Goal: Task Accomplishment & Management: Manage account settings

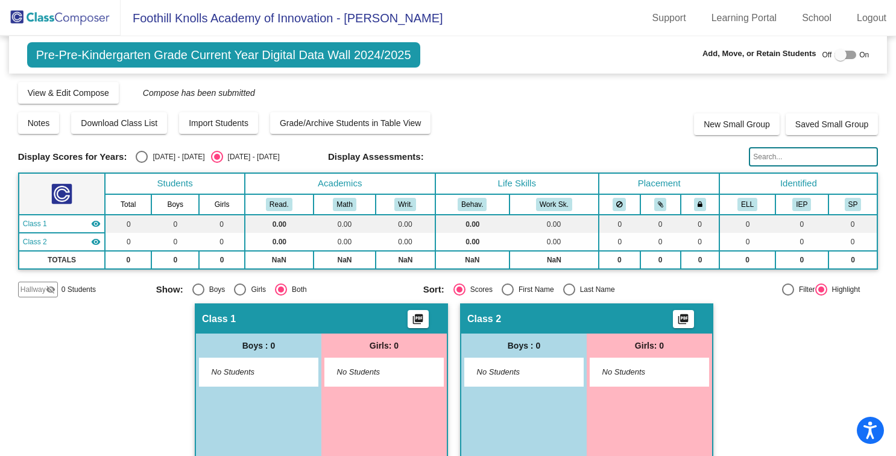
click at [48, 26] on img at bounding box center [60, 18] width 121 height 36
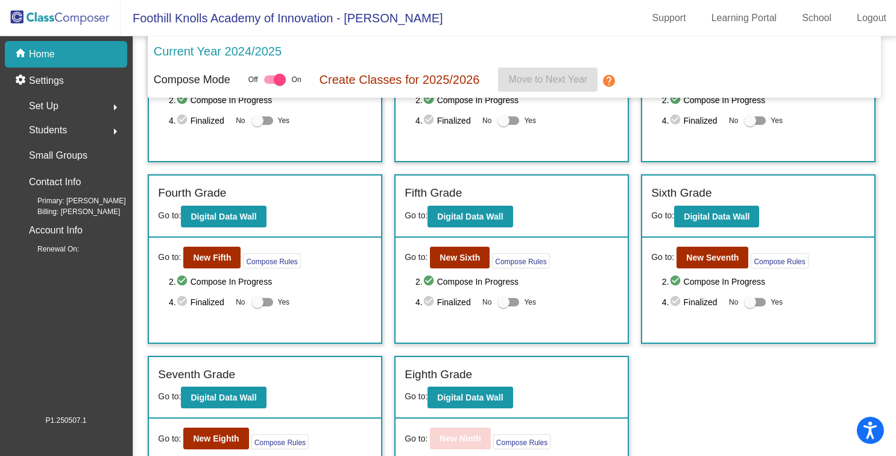
scroll to position [362, 0]
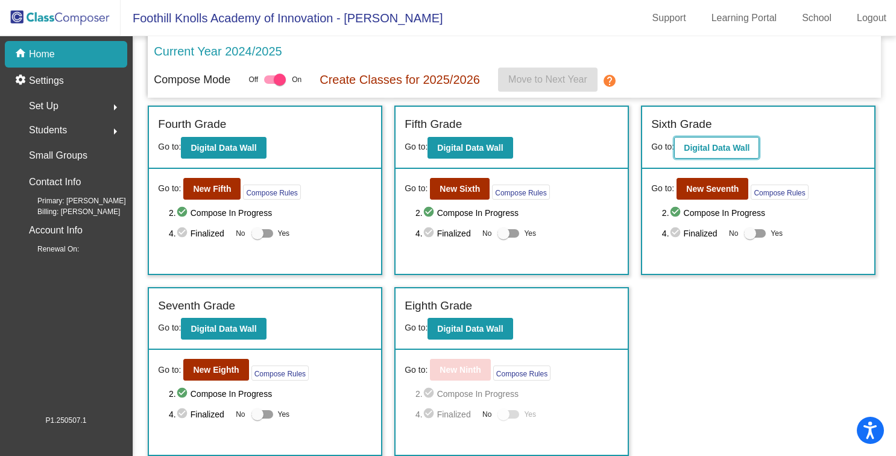
click at [727, 143] on b "Digital Data Wall" at bounding box center [717, 148] width 66 height 10
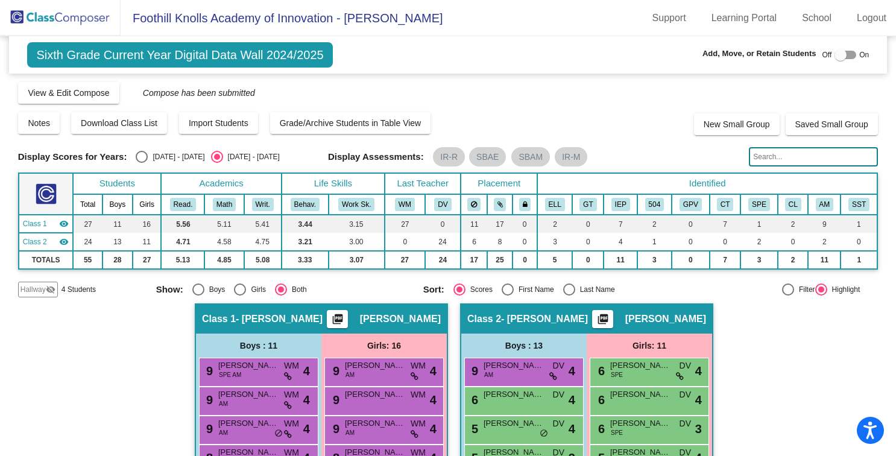
click at [42, 290] on span "Hallway" at bounding box center [33, 289] width 25 height 11
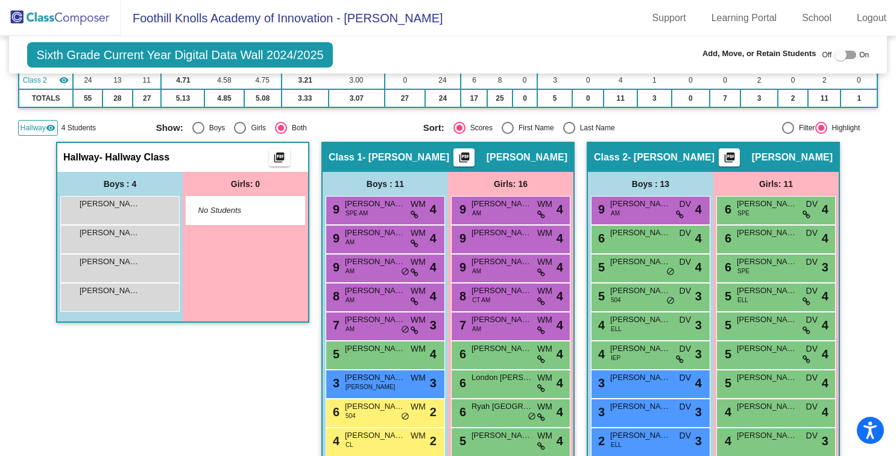
scroll to position [176, 0]
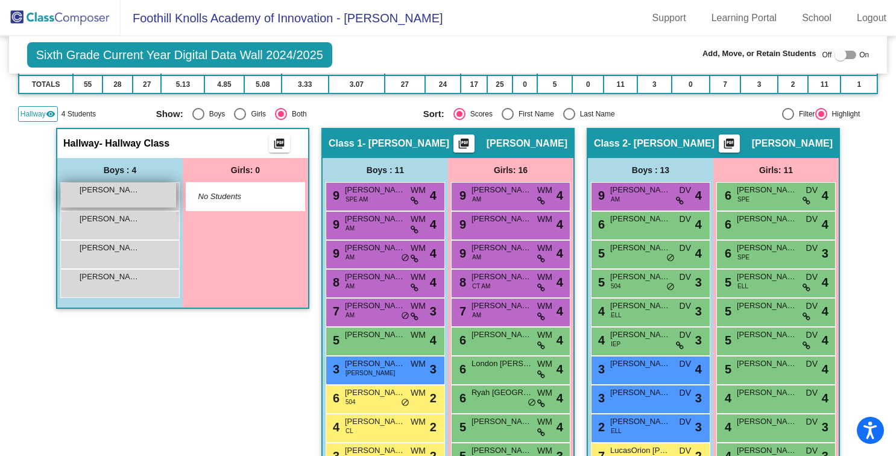
click at [130, 198] on div "[PERSON_NAME] lock do_not_disturb_alt" at bounding box center [118, 195] width 115 height 25
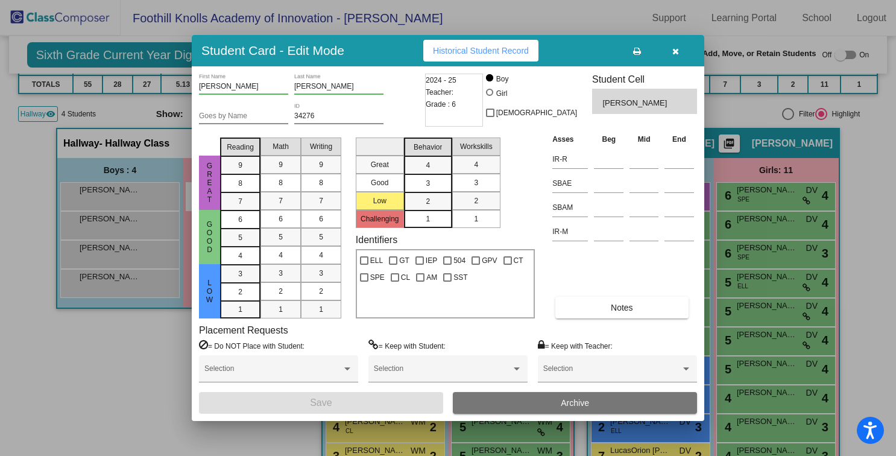
click at [549, 408] on button "Archive" at bounding box center [575, 403] width 244 height 22
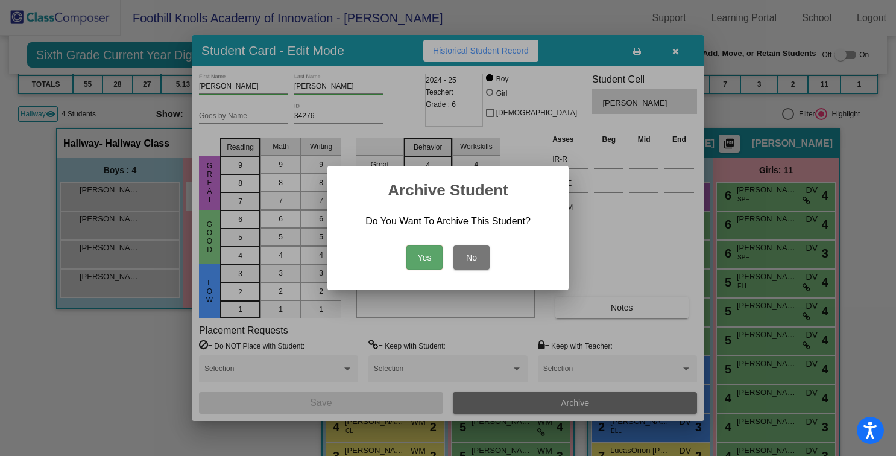
click at [423, 255] on button "Yes" at bounding box center [425, 257] width 36 height 24
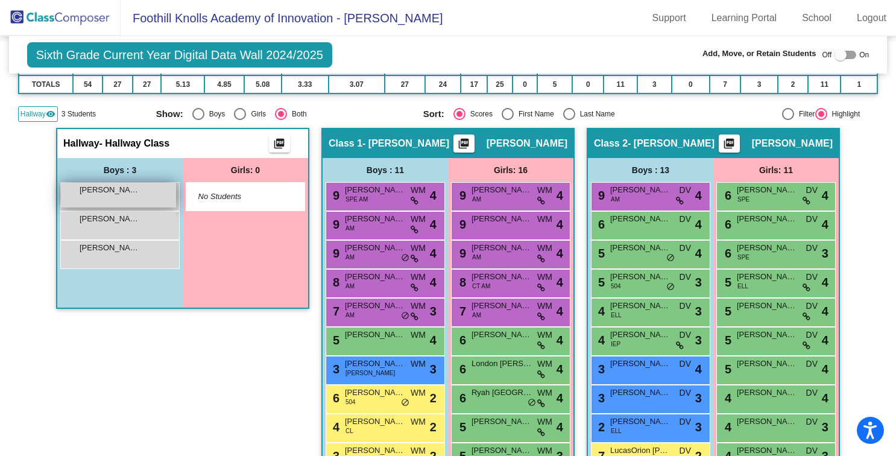
click at [145, 195] on div "[PERSON_NAME] lock do_not_disturb_alt" at bounding box center [118, 195] width 115 height 25
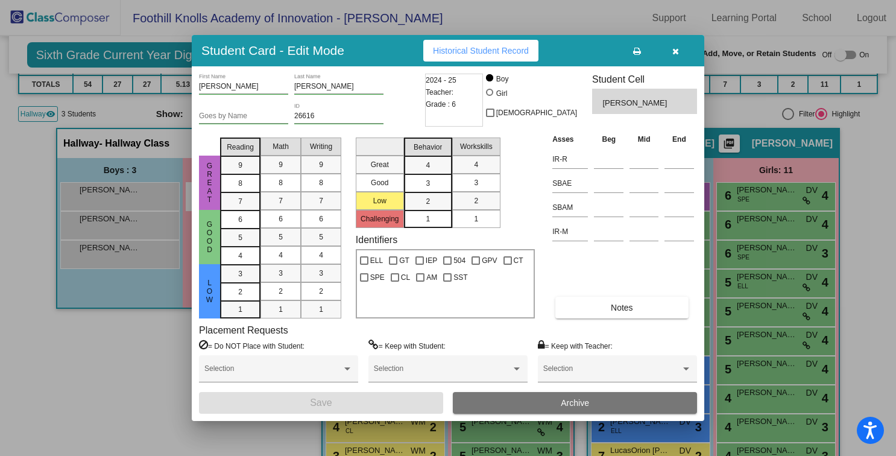
click at [597, 401] on button "Archive" at bounding box center [575, 403] width 244 height 22
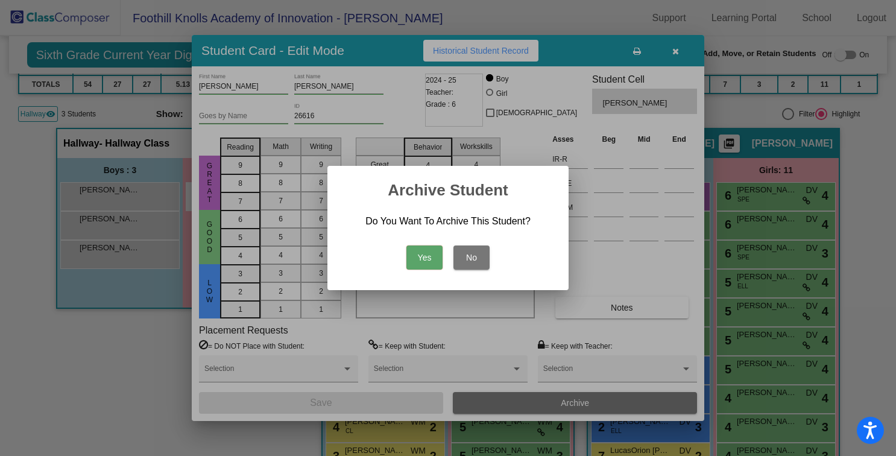
click at [422, 248] on button "Yes" at bounding box center [425, 257] width 36 height 24
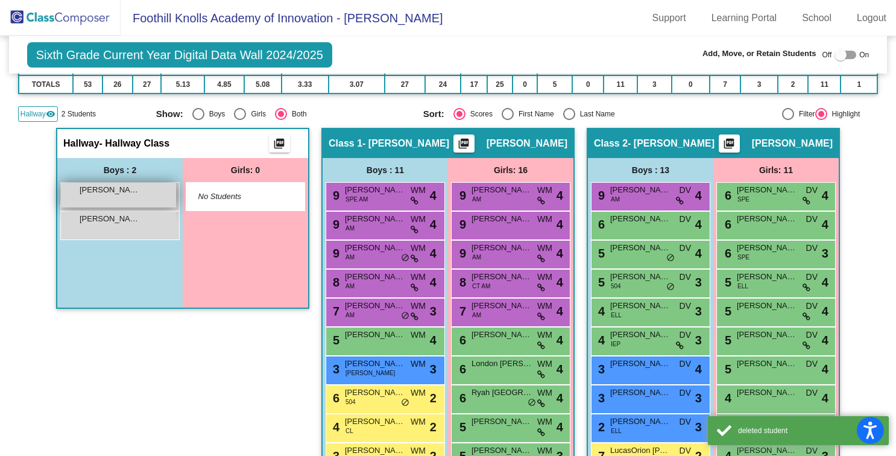
click at [113, 197] on div "[PERSON_NAME] lock do_not_disturb_alt" at bounding box center [118, 195] width 115 height 25
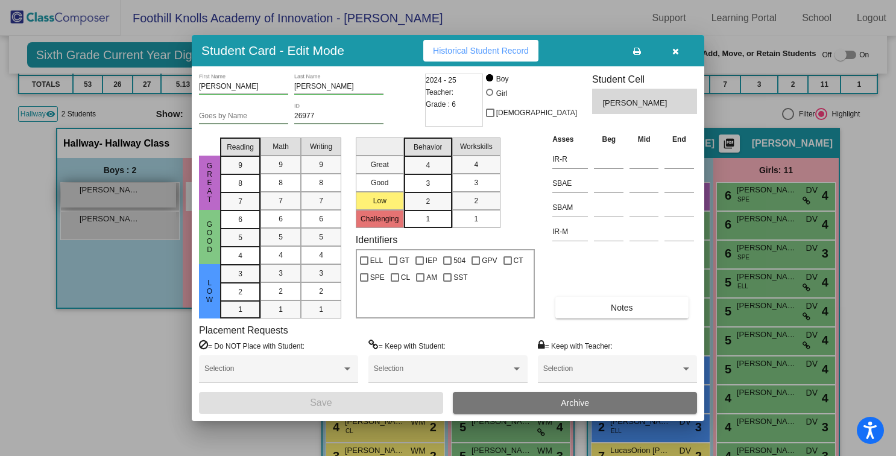
click at [113, 197] on div at bounding box center [448, 228] width 896 height 456
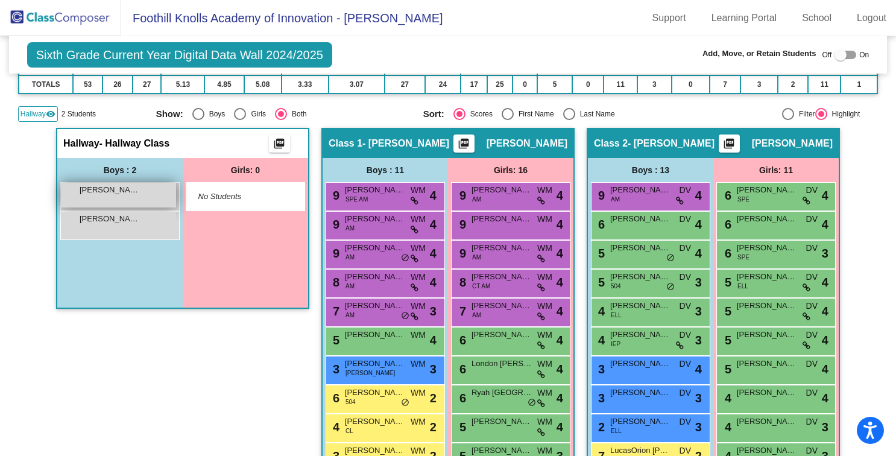
click at [117, 193] on span "[PERSON_NAME]" at bounding box center [110, 190] width 60 height 12
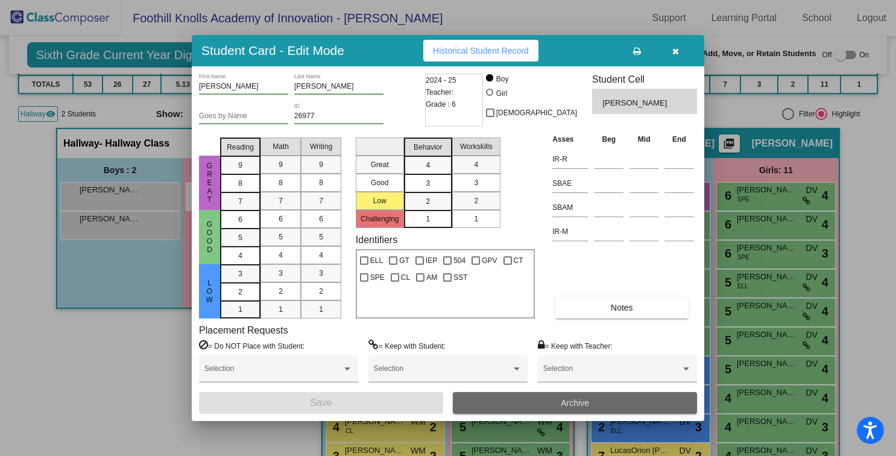
click at [562, 407] on span "Archive" at bounding box center [575, 403] width 28 height 10
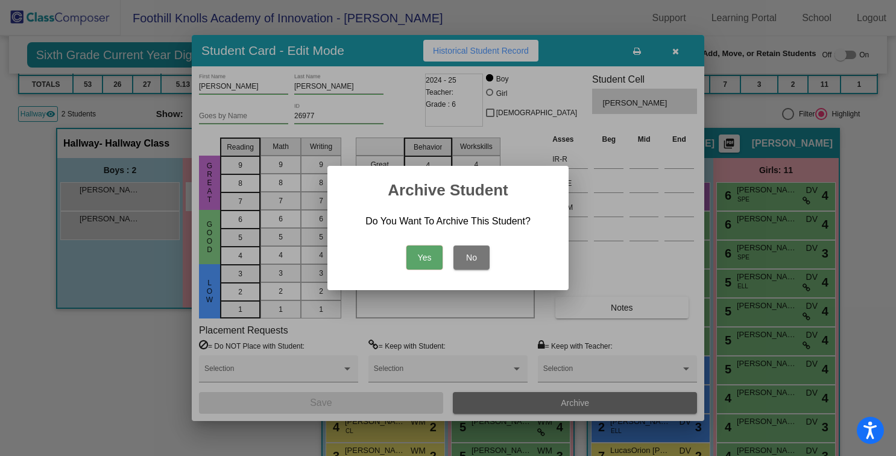
click at [422, 247] on button "Yes" at bounding box center [425, 257] width 36 height 24
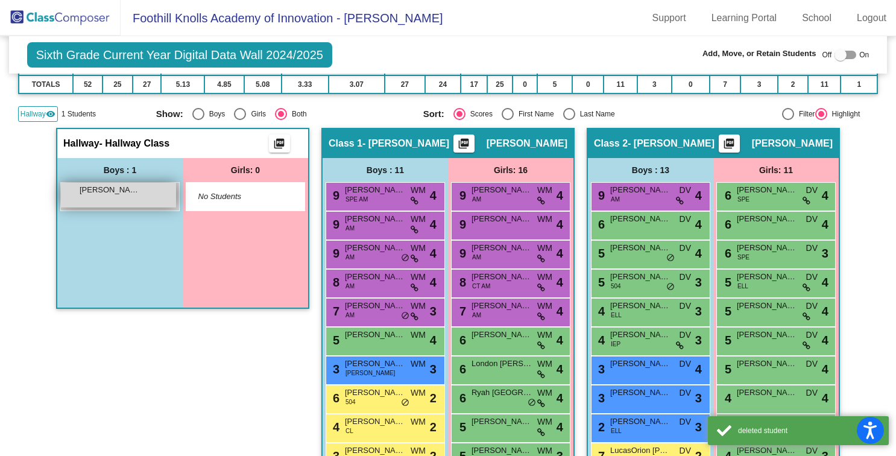
click at [107, 200] on div "[PERSON_NAME] lock do_not_disturb_alt" at bounding box center [118, 195] width 115 height 25
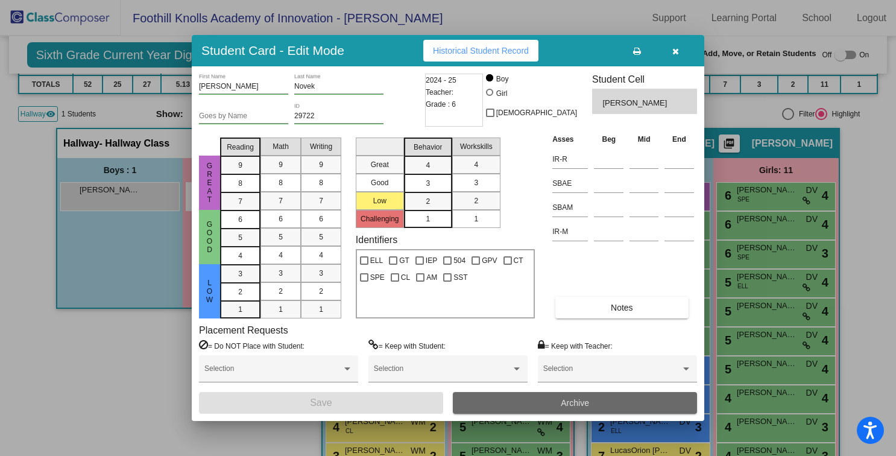
click at [565, 400] on span "Archive" at bounding box center [575, 403] width 28 height 10
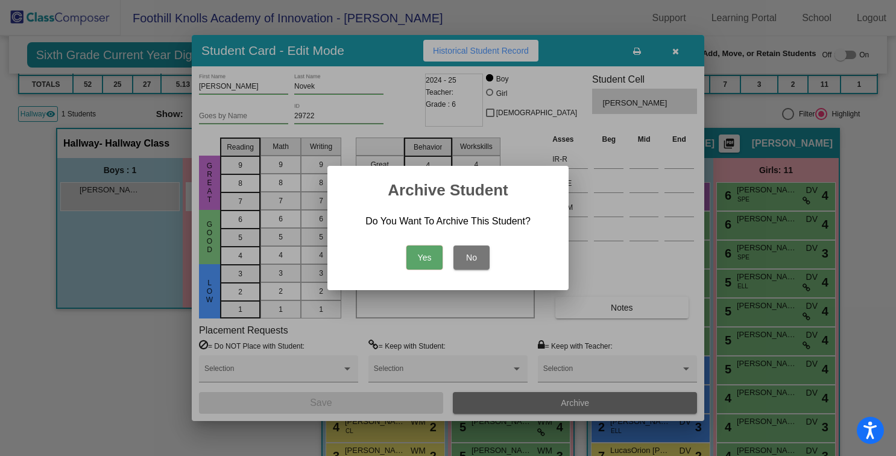
click at [425, 249] on button "Yes" at bounding box center [425, 257] width 36 height 24
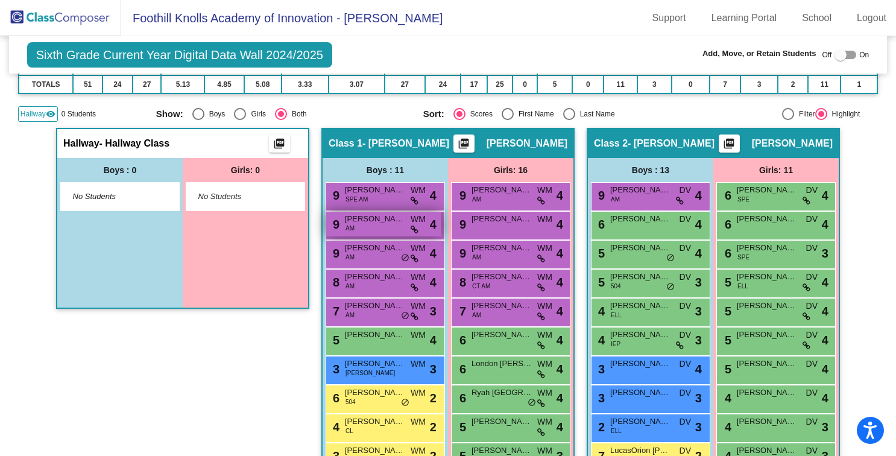
scroll to position [0, 0]
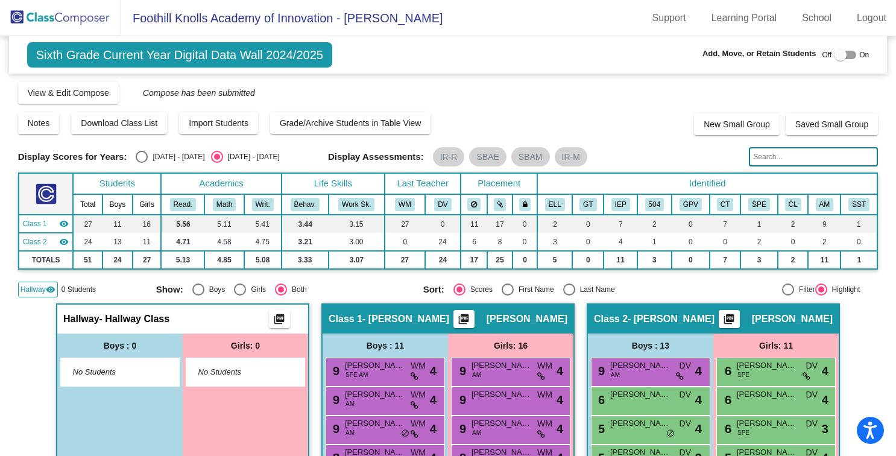
click at [37, 13] on img at bounding box center [60, 18] width 121 height 36
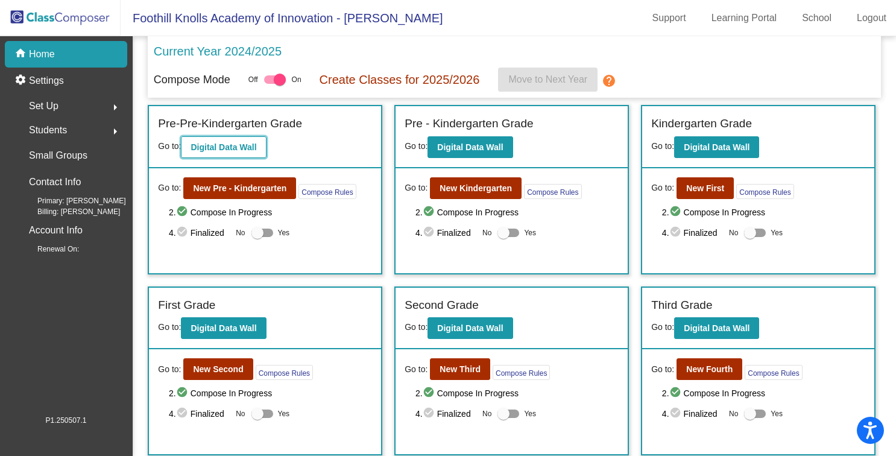
click at [256, 151] on b "Digital Data Wall" at bounding box center [224, 147] width 66 height 10
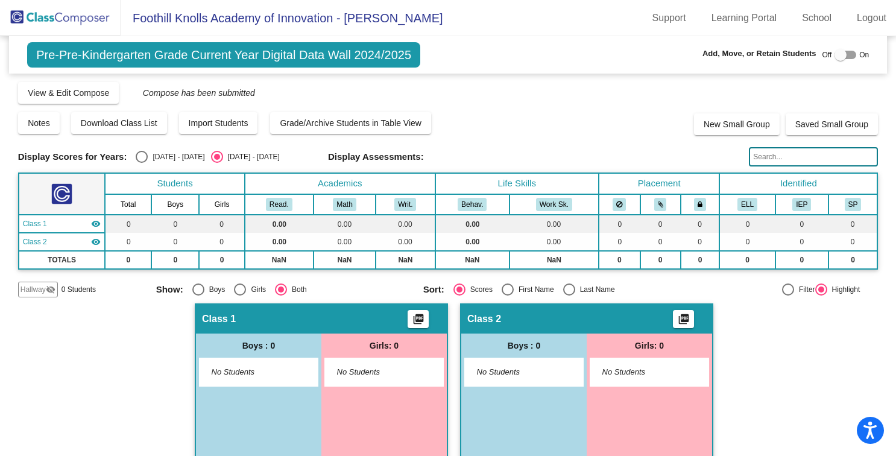
click at [40, 284] on span "Hallway" at bounding box center [33, 289] width 25 height 11
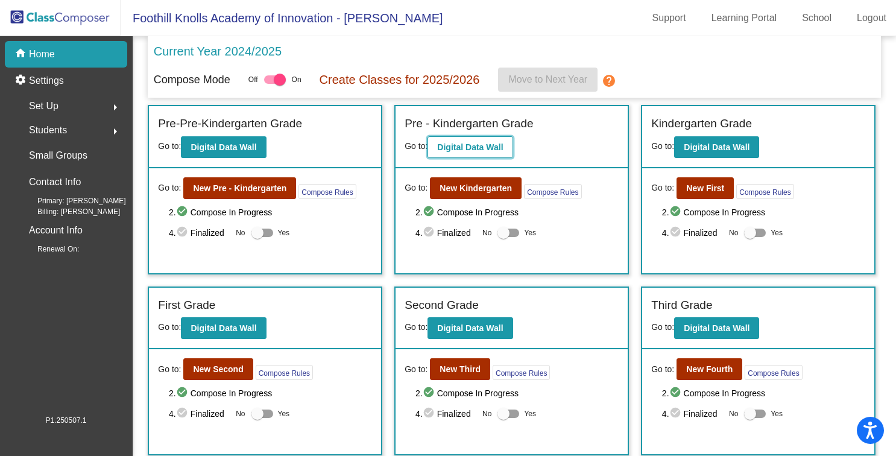
click at [463, 146] on b "Digital Data Wall" at bounding box center [470, 147] width 66 height 10
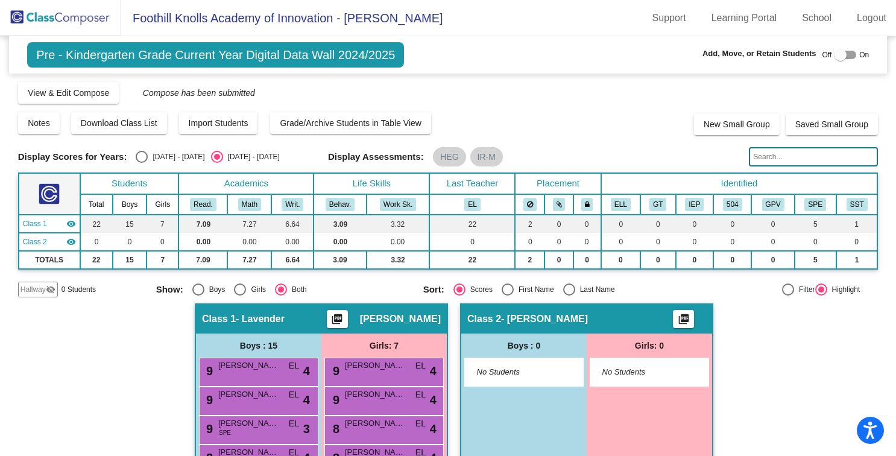
click at [46, 289] on mat-icon "visibility_off" at bounding box center [51, 290] width 10 height 10
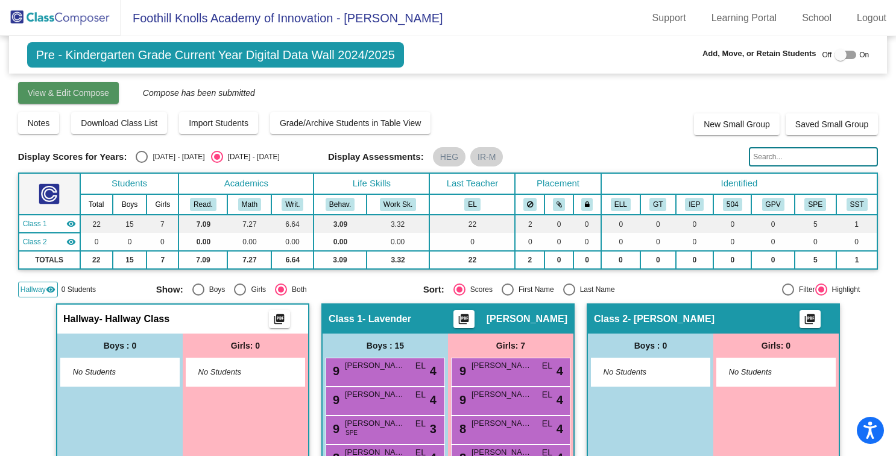
click at [71, 82] on button "View & Edit Compose" at bounding box center [68, 93] width 101 height 22
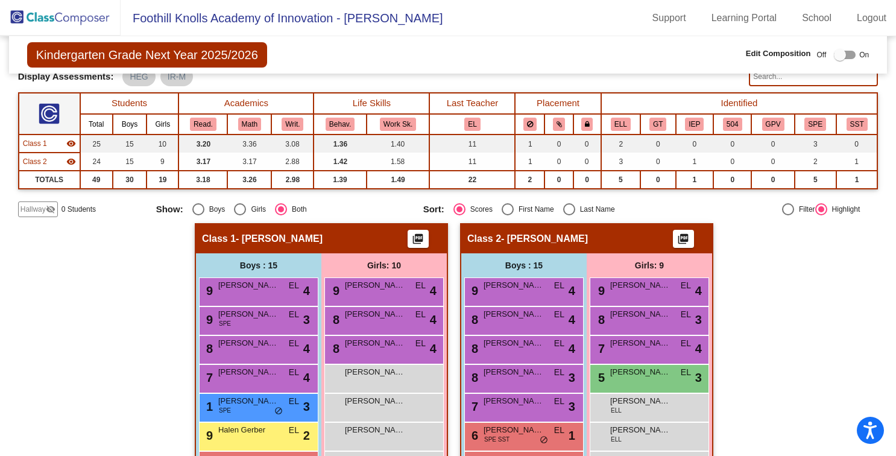
scroll to position [69, 0]
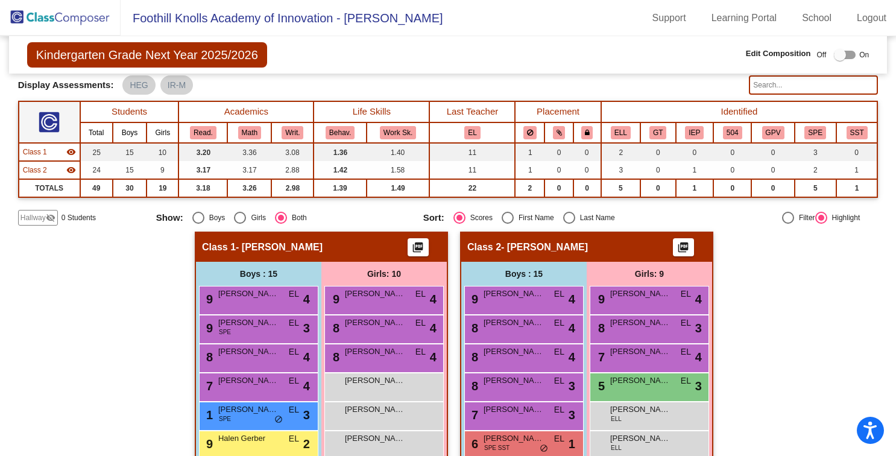
click at [40, 217] on span "Hallway" at bounding box center [33, 217] width 25 height 11
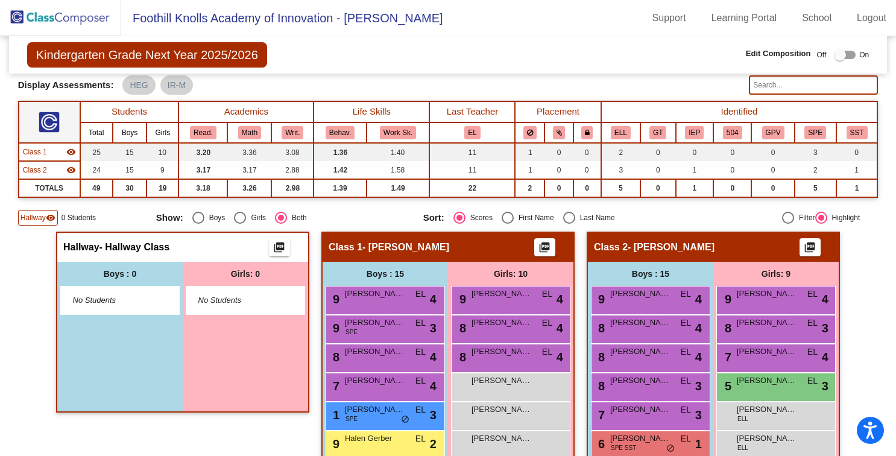
click at [52, 30] on img at bounding box center [60, 18] width 121 height 36
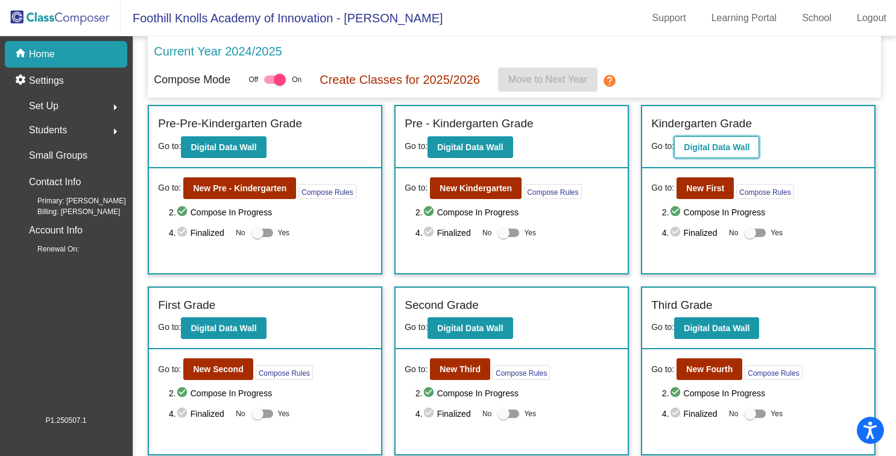
click at [709, 148] on b "Digital Data Wall" at bounding box center [717, 147] width 66 height 10
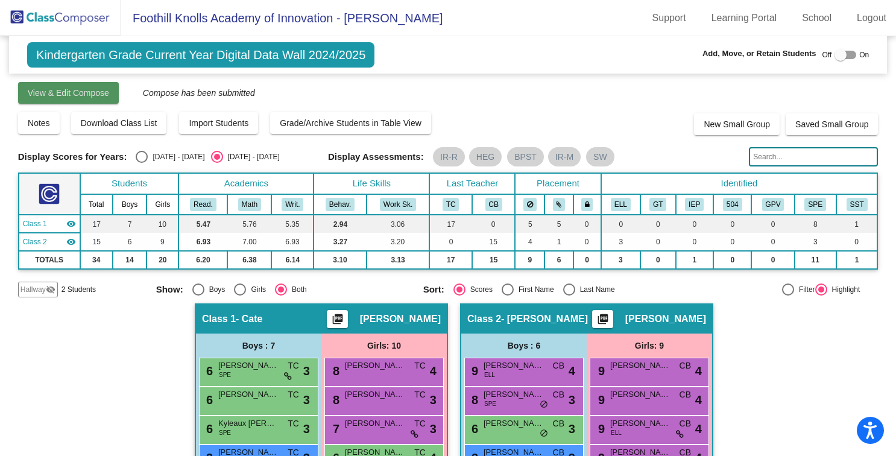
click at [49, 100] on button "View & Edit Compose" at bounding box center [68, 93] width 101 height 22
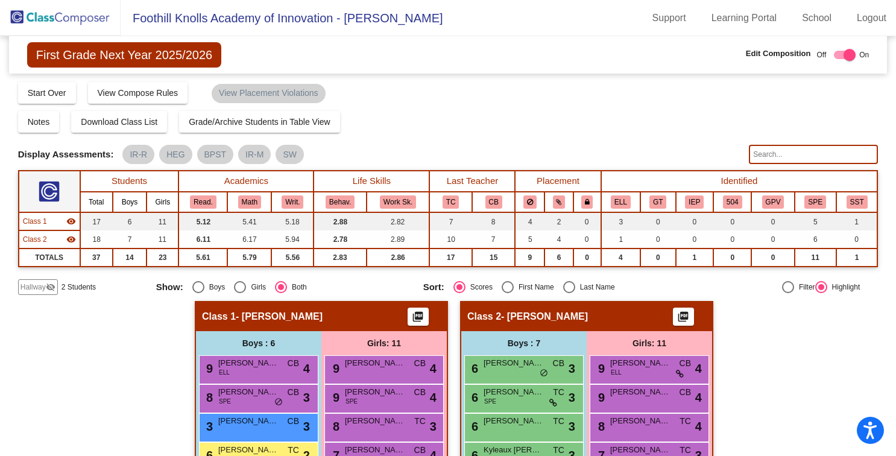
click at [37, 289] on span "Hallway" at bounding box center [33, 287] width 25 height 11
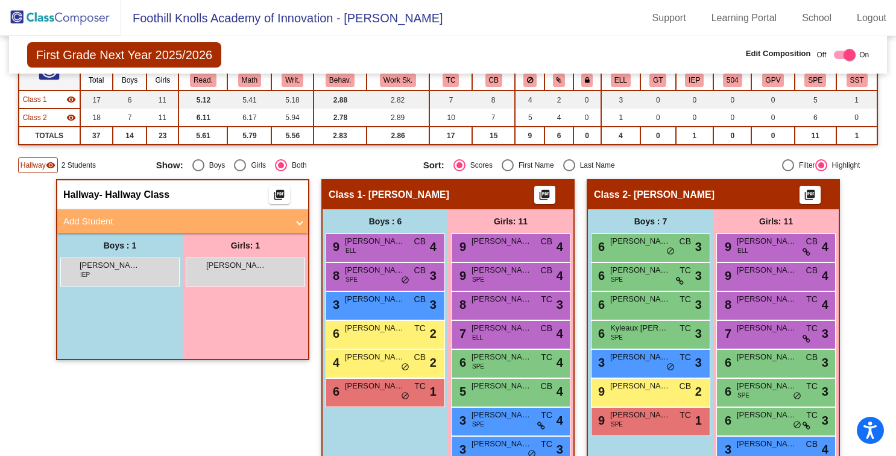
scroll to position [133, 0]
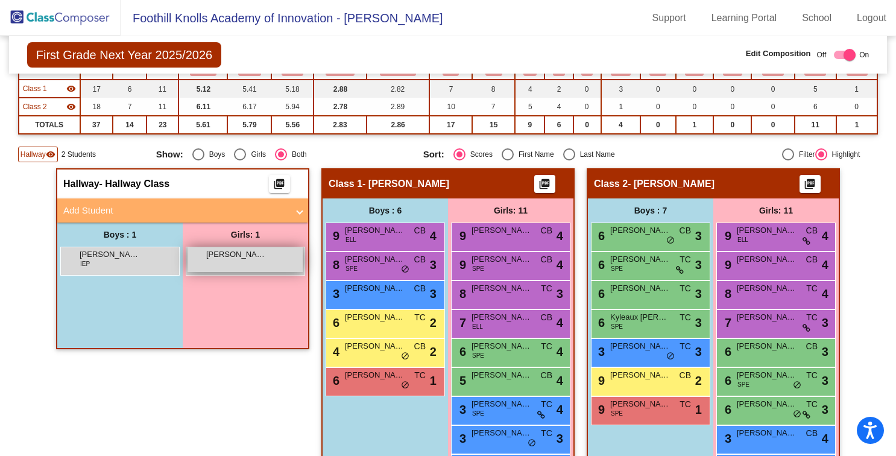
click at [252, 267] on div "[PERSON_NAME] lock do_not_disturb_alt" at bounding box center [245, 259] width 115 height 25
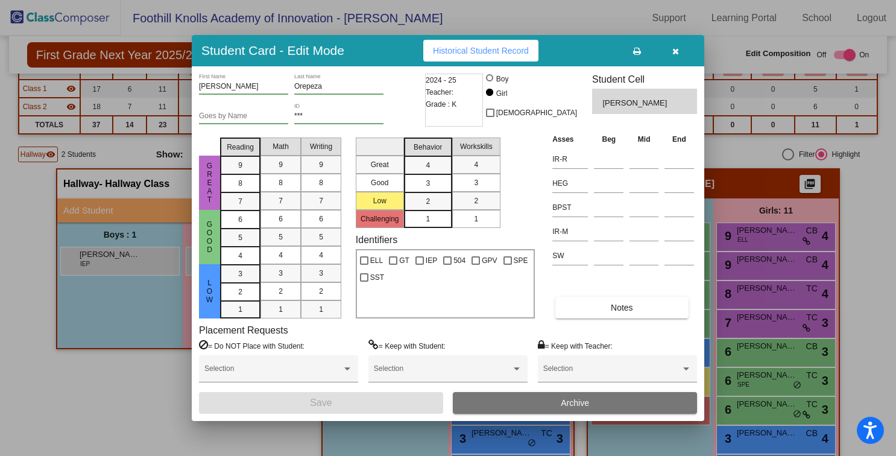
click at [81, 334] on div at bounding box center [448, 228] width 896 height 456
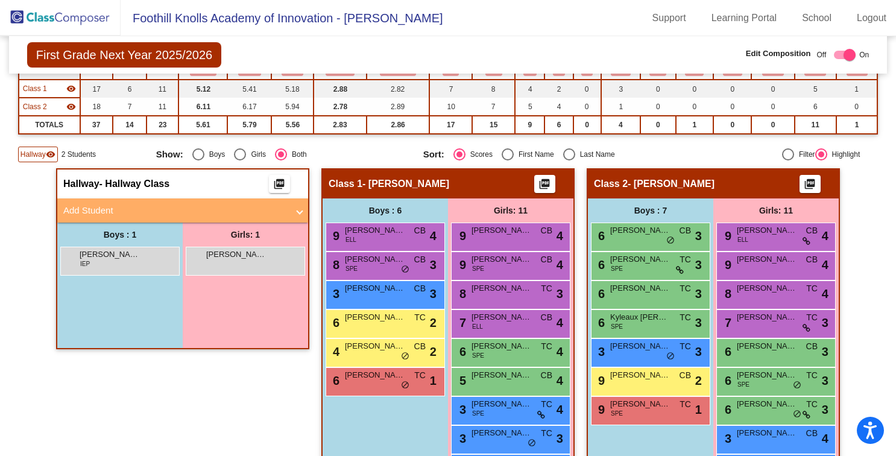
click at [21, 17] on img at bounding box center [60, 18] width 121 height 36
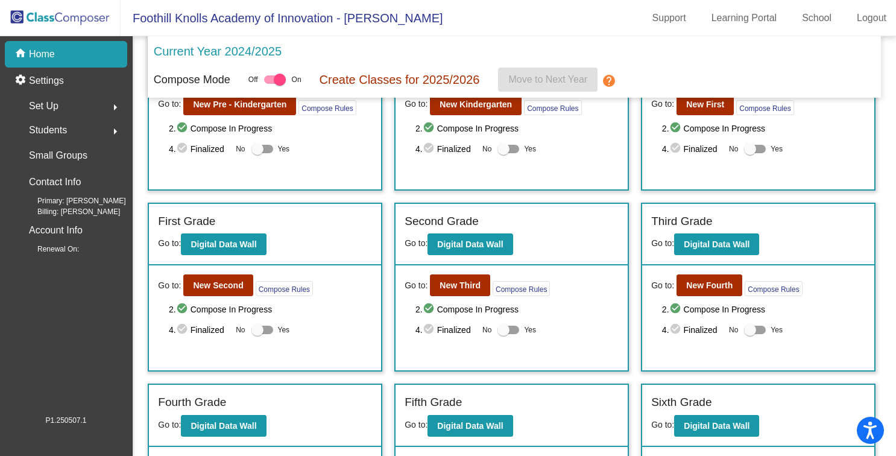
scroll to position [88, 0]
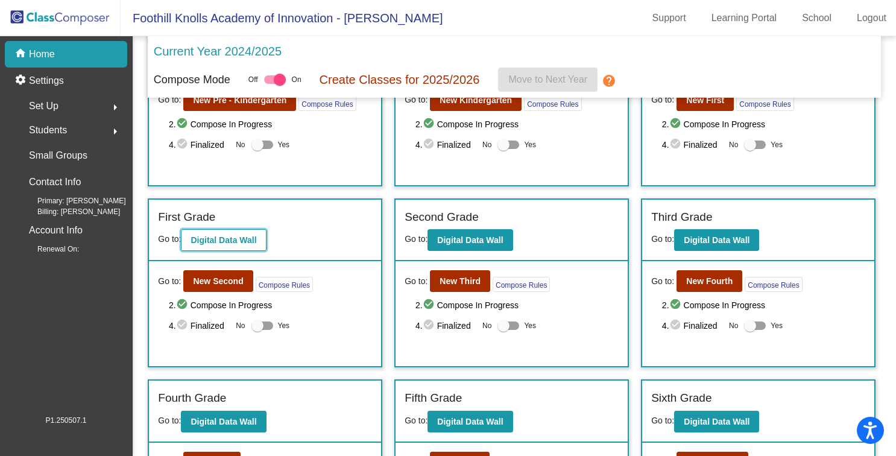
click at [189, 232] on button "Digital Data Wall" at bounding box center [223, 240] width 85 height 22
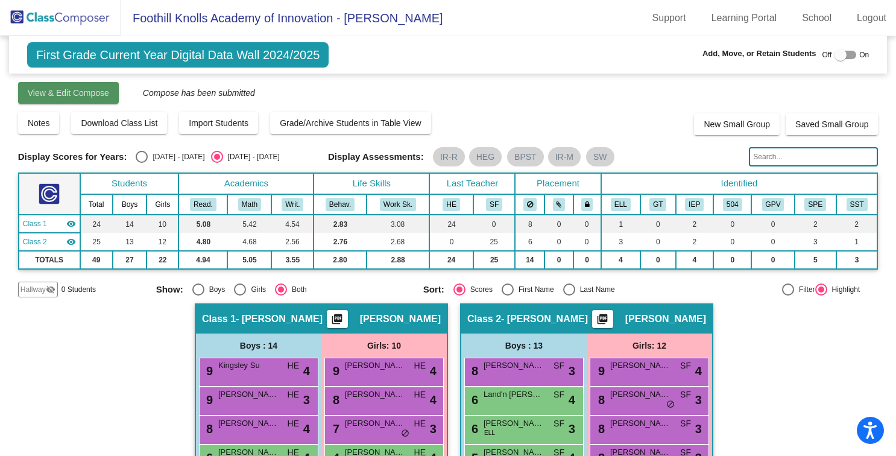
click at [100, 93] on span "View & Edit Compose" at bounding box center [68, 93] width 81 height 10
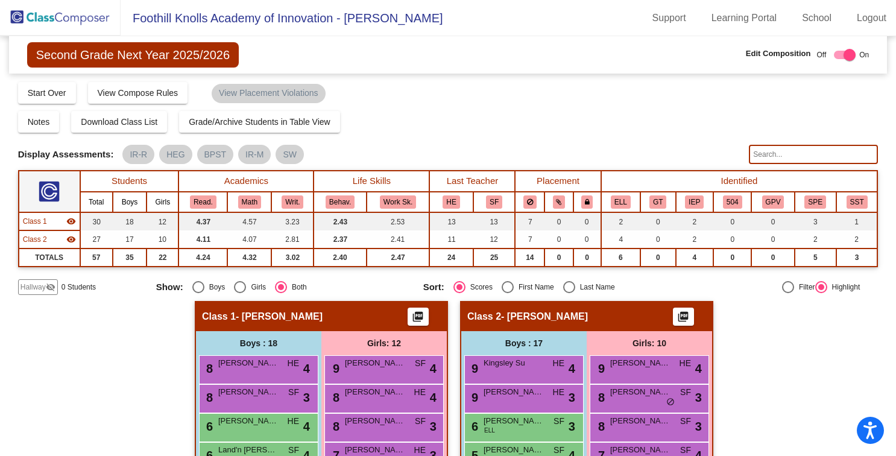
click at [49, 22] on img at bounding box center [60, 18] width 121 height 36
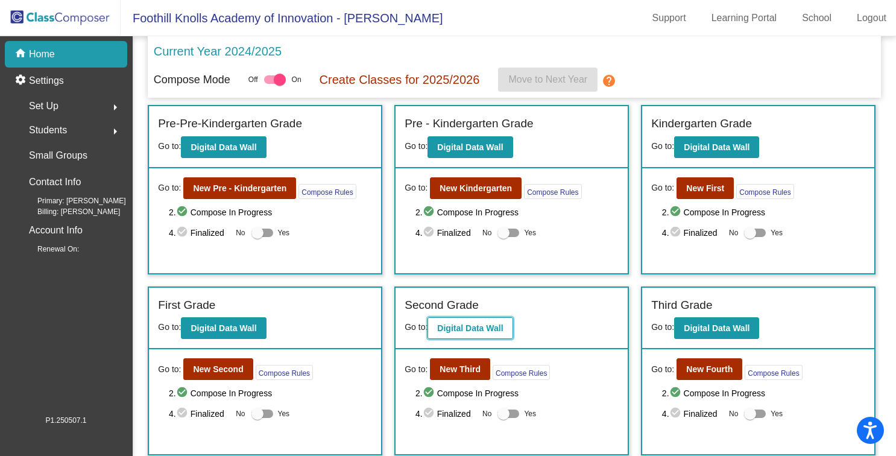
click at [455, 332] on b "Digital Data Wall" at bounding box center [470, 328] width 66 height 10
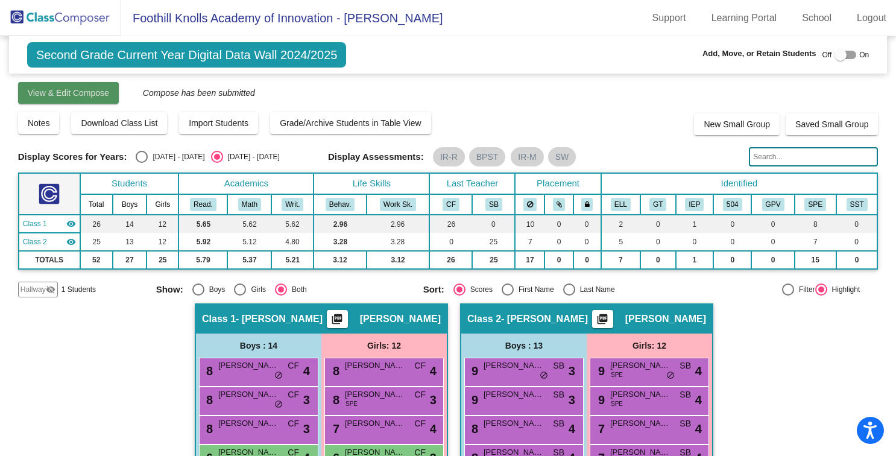
click at [93, 88] on span "View & Edit Compose" at bounding box center [68, 93] width 81 height 10
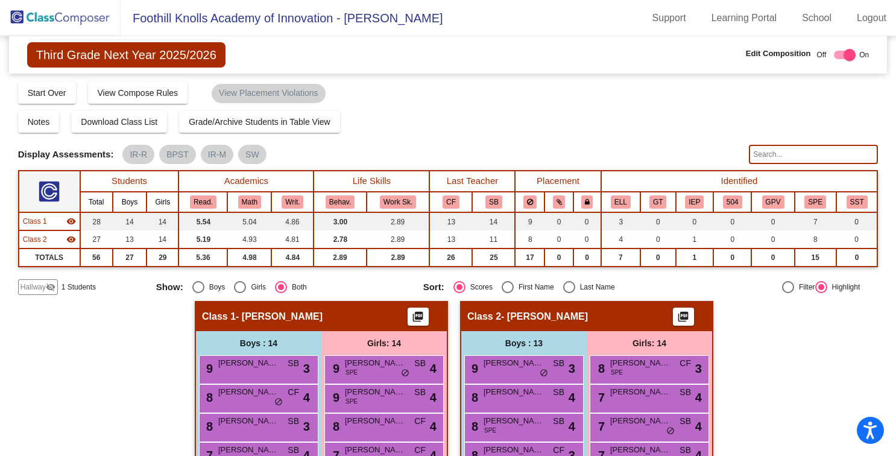
click at [41, 290] on span "Hallway" at bounding box center [33, 287] width 25 height 11
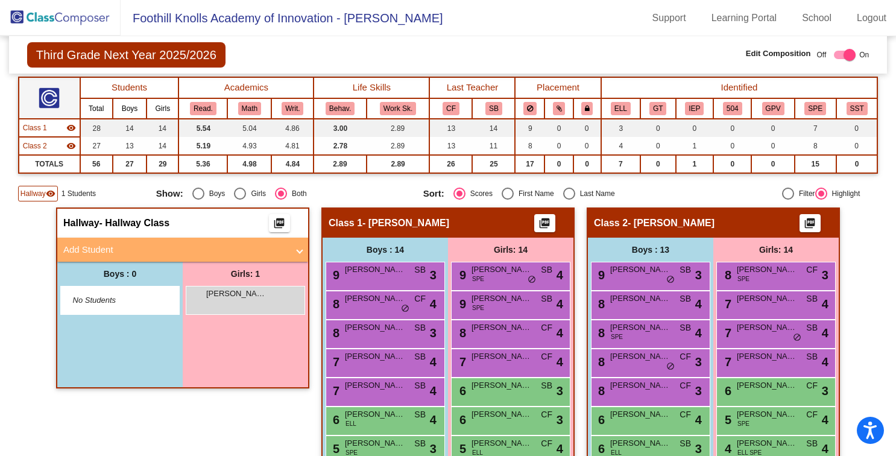
scroll to position [95, 0]
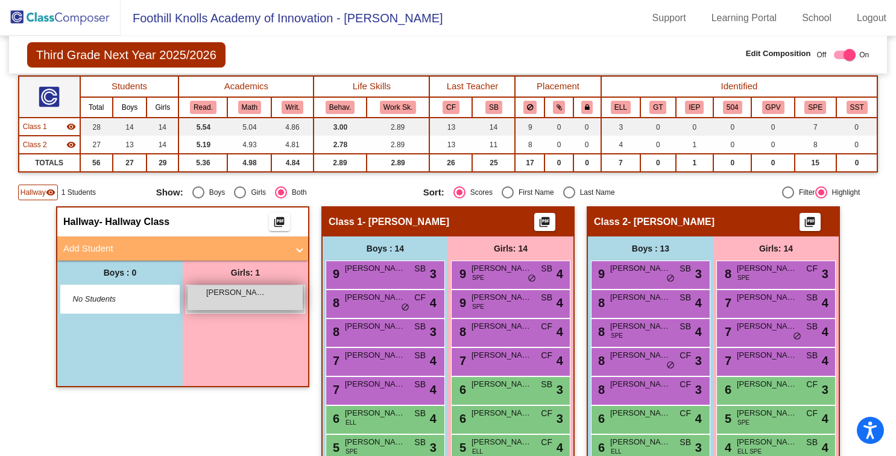
click at [221, 303] on div "[PERSON_NAME] Del [PERSON_NAME] lock do_not_disturb_alt" at bounding box center [245, 297] width 115 height 25
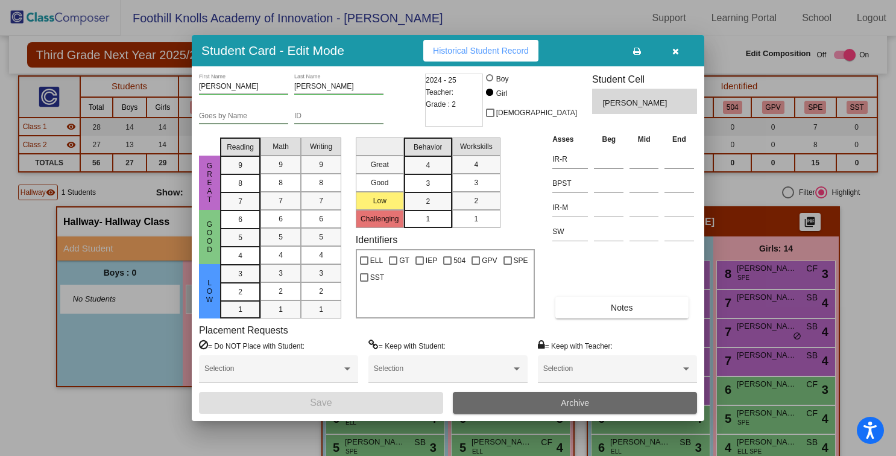
click at [550, 401] on button "Archive" at bounding box center [575, 403] width 244 height 22
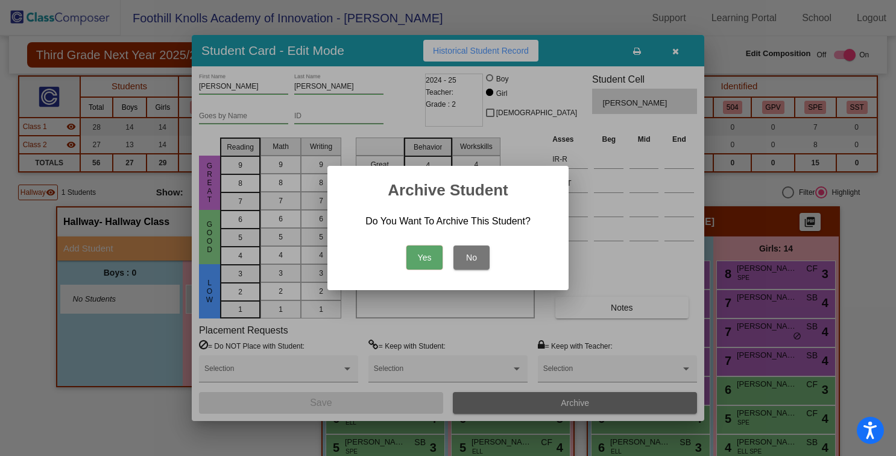
click at [458, 257] on button "No" at bounding box center [472, 257] width 36 height 24
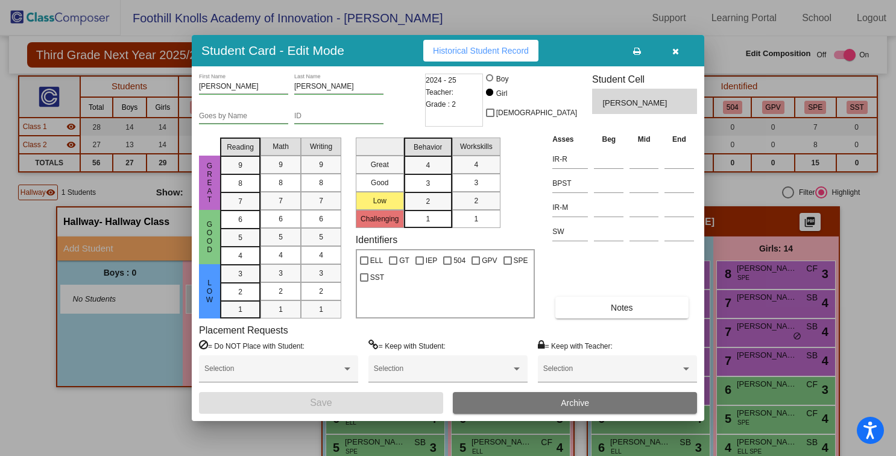
click at [548, 399] on button "Archive" at bounding box center [575, 403] width 244 height 22
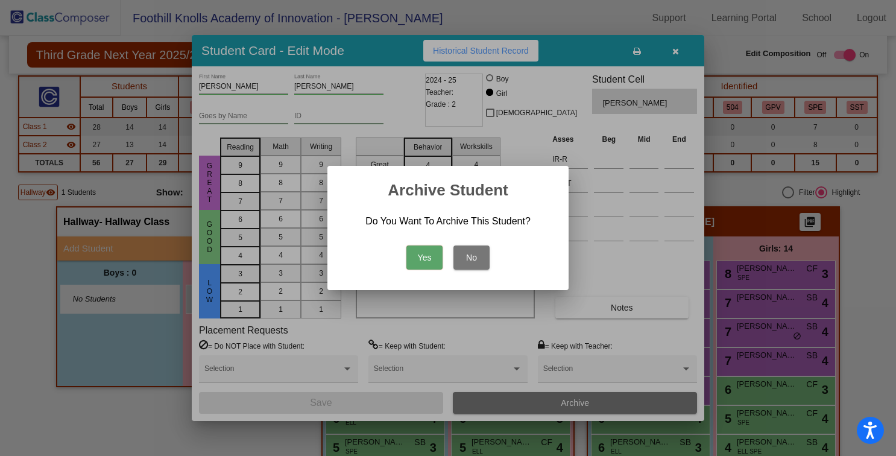
click at [420, 249] on button "Yes" at bounding box center [425, 257] width 36 height 24
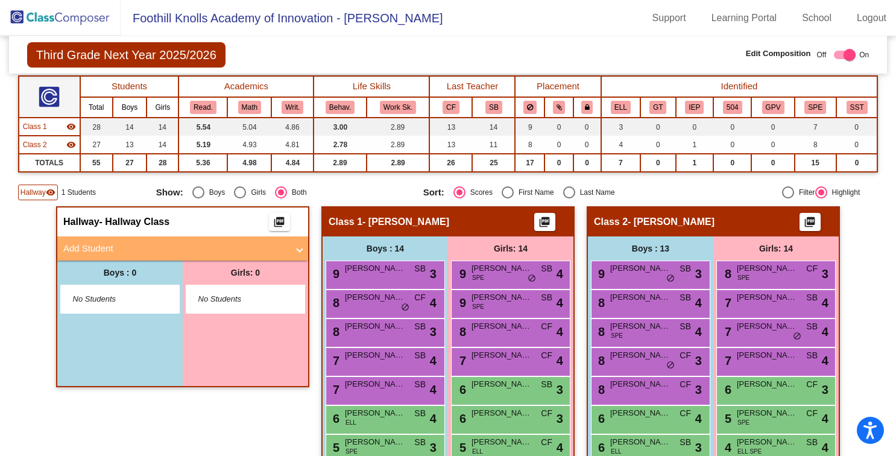
click at [58, 19] on img at bounding box center [60, 18] width 121 height 36
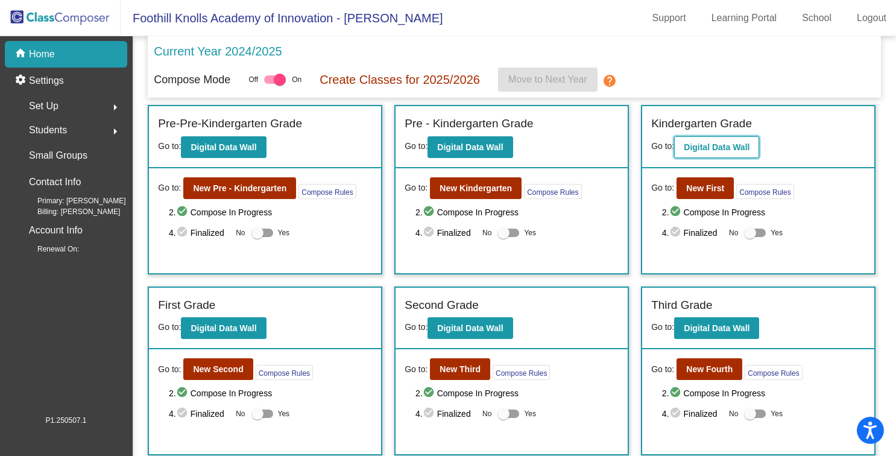
click at [737, 139] on button "Digital Data Wall" at bounding box center [716, 147] width 85 height 22
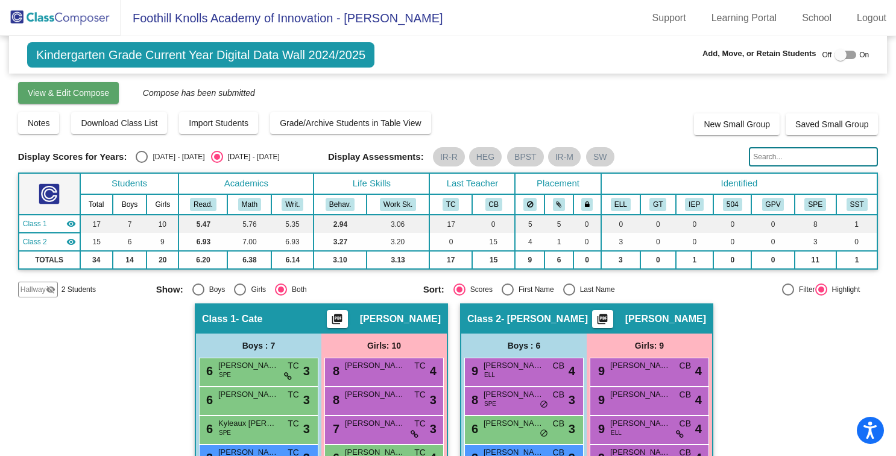
click at [48, 86] on button "View & Edit Compose" at bounding box center [68, 93] width 101 height 22
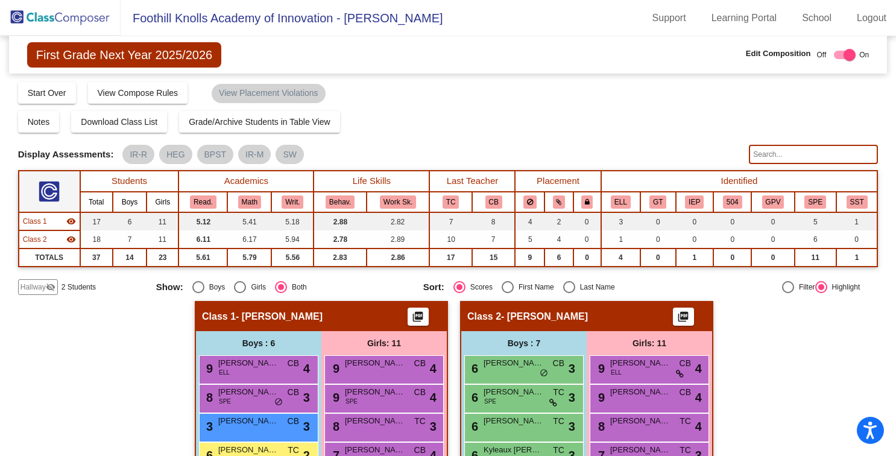
click at [43, 285] on span "Hallway" at bounding box center [33, 287] width 25 height 11
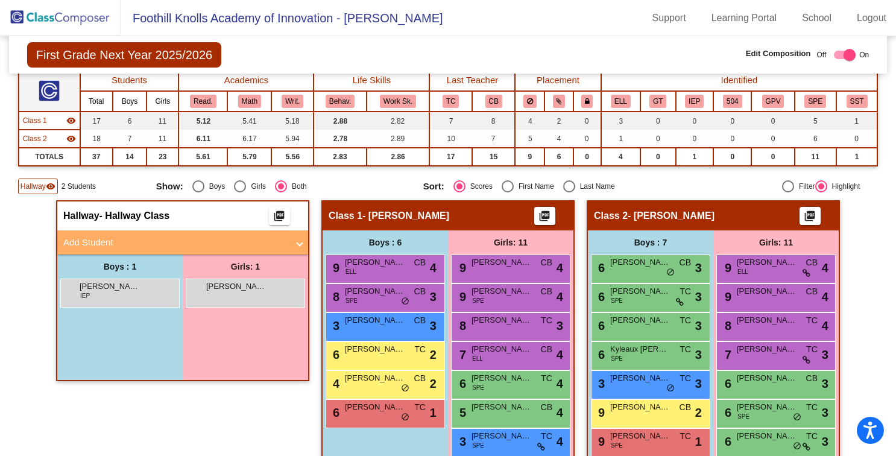
scroll to position [116, 0]
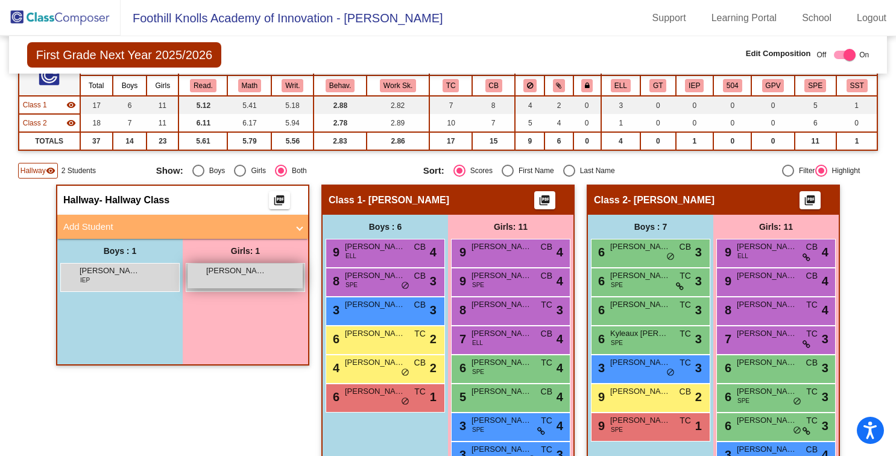
click at [237, 282] on div "[PERSON_NAME] lock do_not_disturb_alt" at bounding box center [245, 276] width 115 height 25
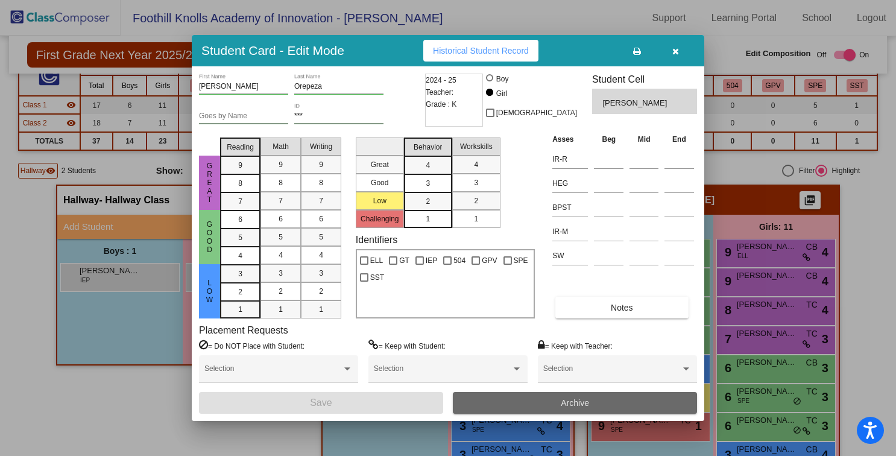
click at [578, 404] on span "Archive" at bounding box center [575, 403] width 28 height 10
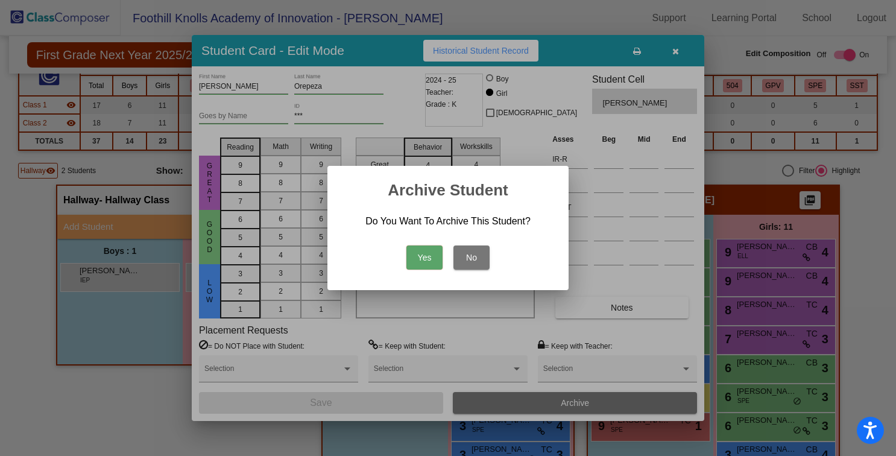
click at [469, 252] on button "No" at bounding box center [472, 257] width 36 height 24
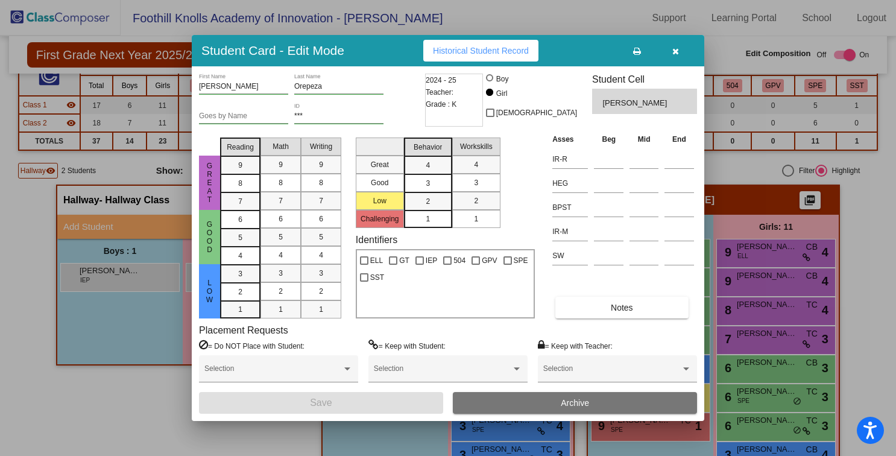
click at [525, 409] on button "Archive" at bounding box center [575, 403] width 244 height 22
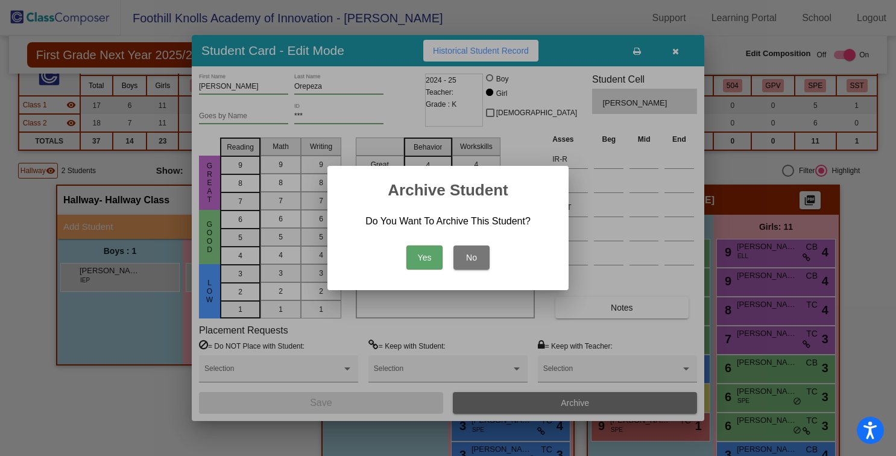
click at [407, 259] on button "Yes" at bounding box center [425, 257] width 36 height 24
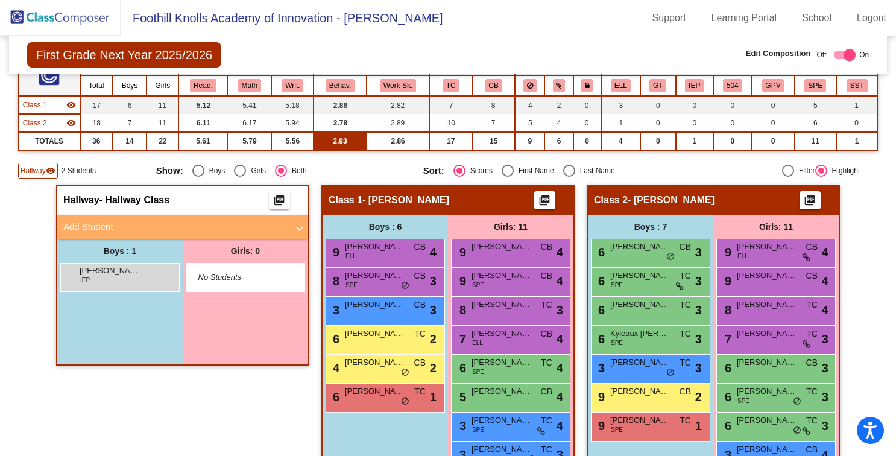
scroll to position [0, 0]
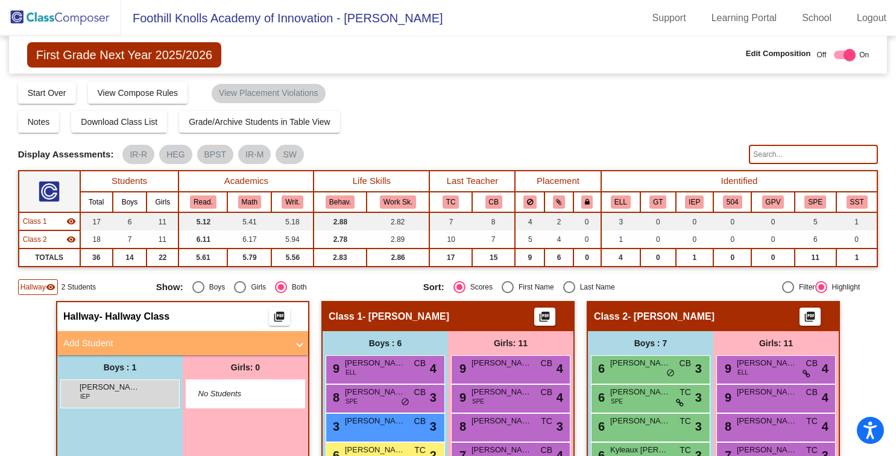
click at [42, 13] on img at bounding box center [60, 18] width 121 height 36
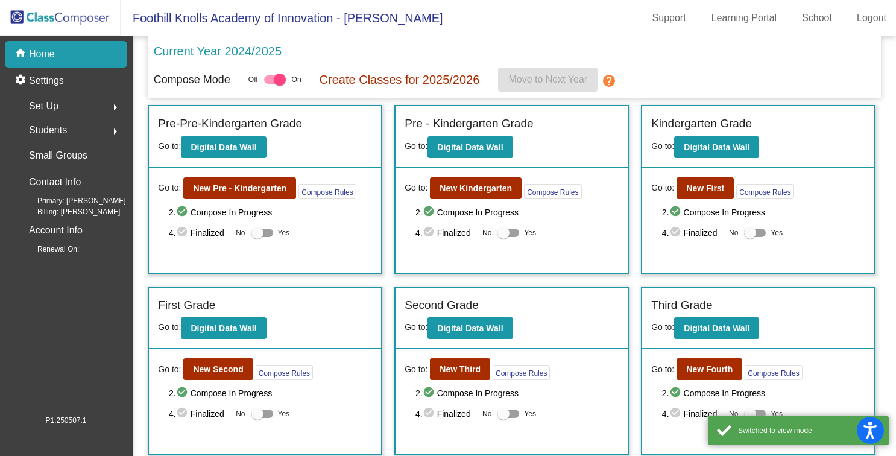
click at [255, 232] on div at bounding box center [258, 233] width 12 height 12
click at [257, 237] on input "Yes" at bounding box center [257, 237] width 1 height 1
checkbox input "true"
click at [502, 233] on div at bounding box center [504, 233] width 12 height 12
click at [503, 237] on input "Yes" at bounding box center [503, 237] width 1 height 1
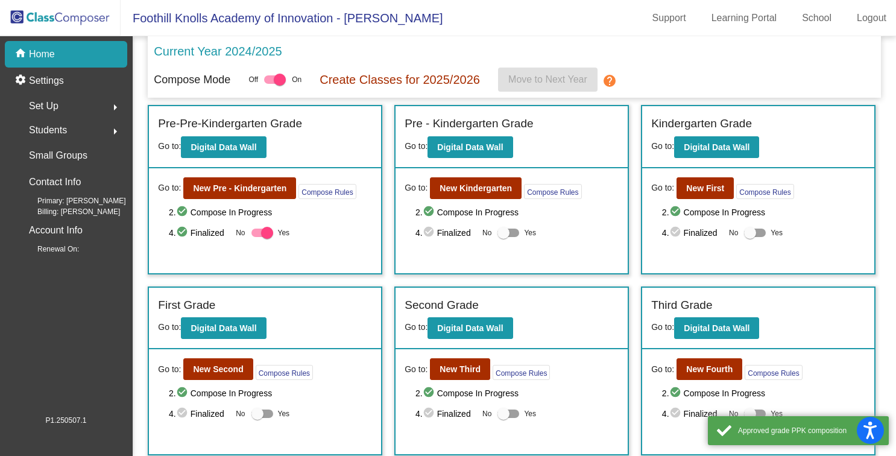
checkbox input "true"
click at [752, 233] on div at bounding box center [755, 233] width 22 height 8
click at [750, 237] on input "Yes" at bounding box center [750, 237] width 1 height 1
checkbox input "true"
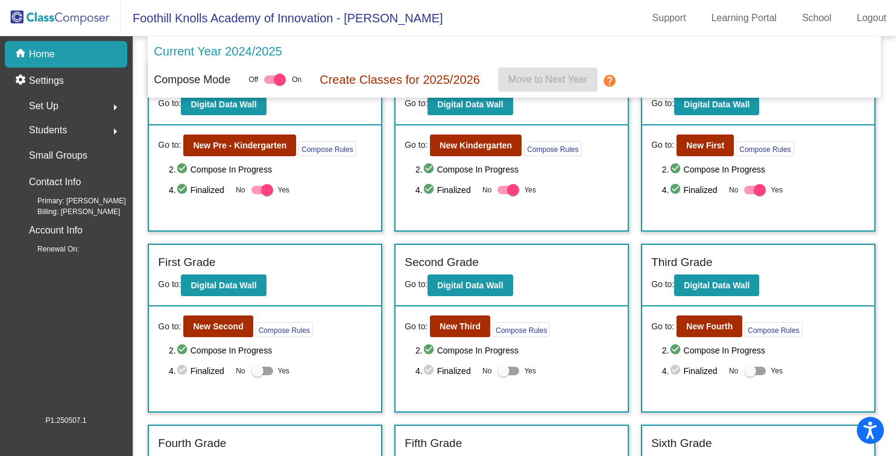
scroll to position [71, 0]
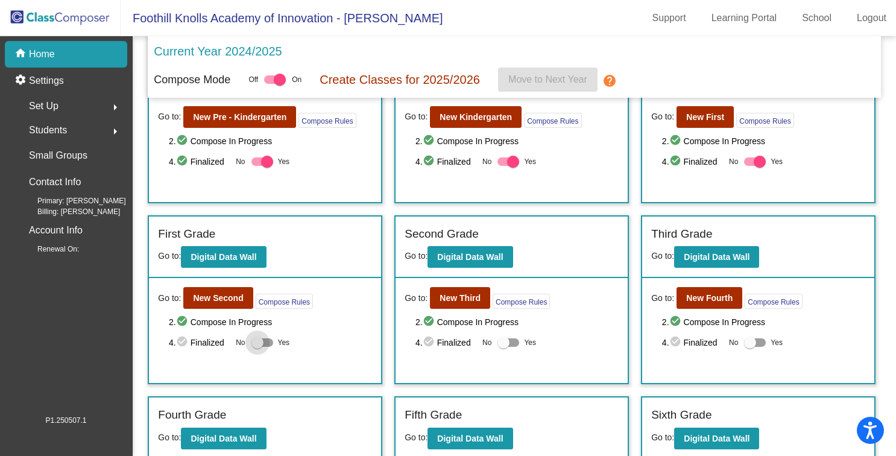
click at [254, 345] on div at bounding box center [258, 343] width 12 height 12
click at [257, 347] on input "Yes" at bounding box center [257, 347] width 1 height 1
checkbox input "true"
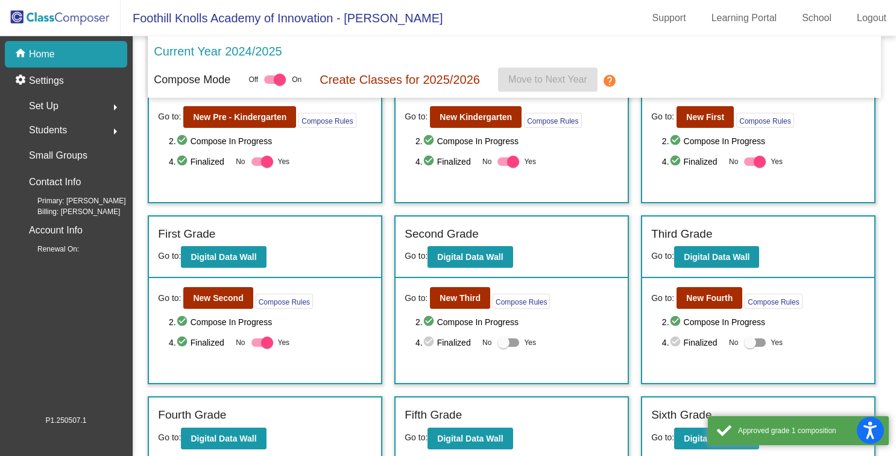
click at [507, 341] on div at bounding box center [504, 343] width 12 height 12
click at [504, 347] on input "Yes" at bounding box center [503, 347] width 1 height 1
checkbox input "true"
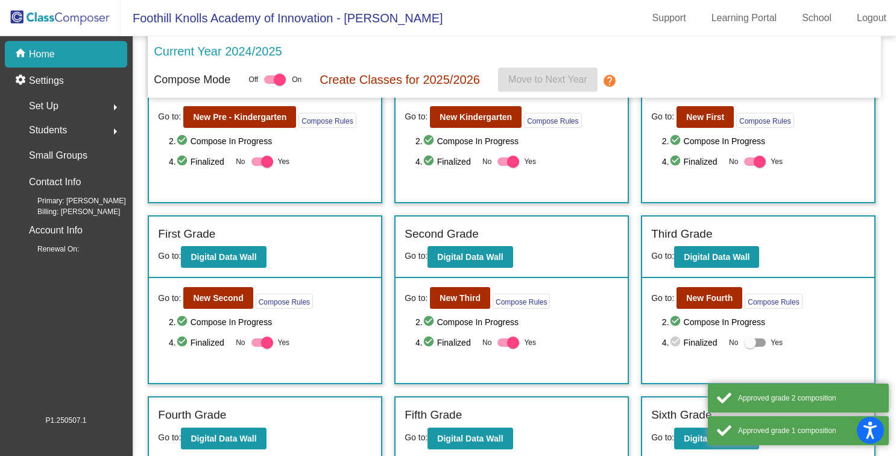
click at [748, 337] on div at bounding box center [750, 343] width 12 height 12
click at [750, 347] on input "Yes" at bounding box center [750, 347] width 1 height 1
checkbox input "true"
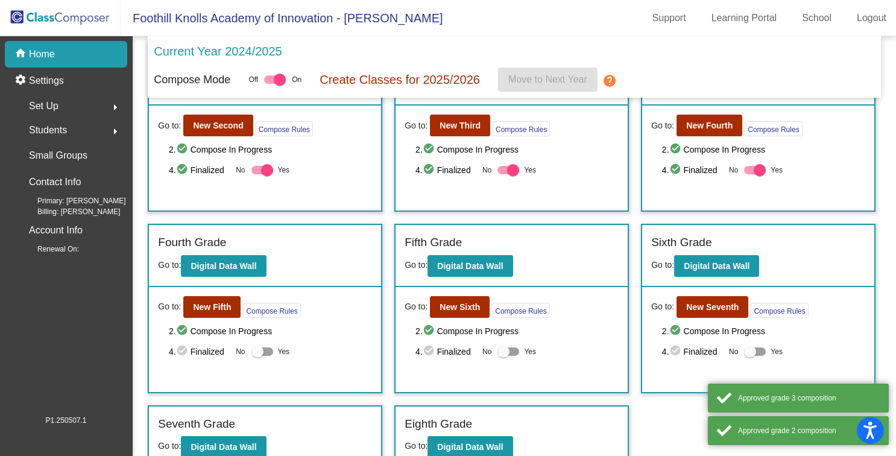
scroll to position [248, 0]
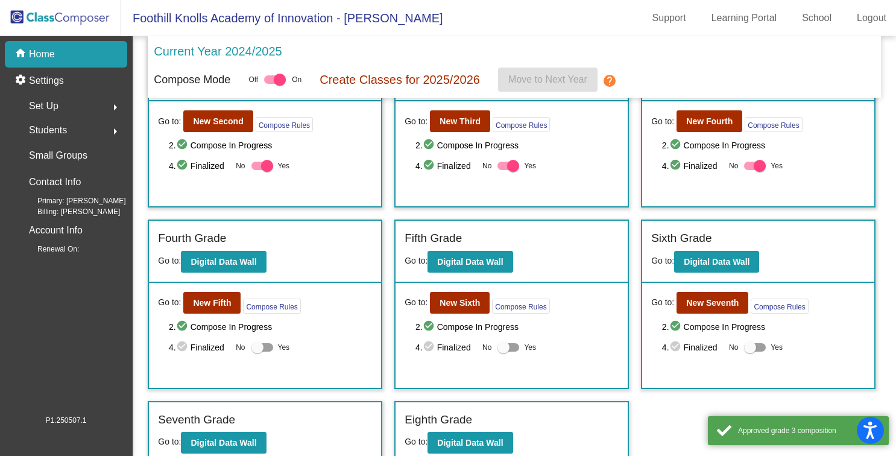
click at [256, 352] on div at bounding box center [258, 347] width 12 height 12
click at [257, 352] on input "Yes" at bounding box center [257, 352] width 1 height 1
checkbox input "true"
click at [498, 350] on div at bounding box center [504, 347] width 12 height 12
click at [503, 352] on input "Yes" at bounding box center [503, 352] width 1 height 1
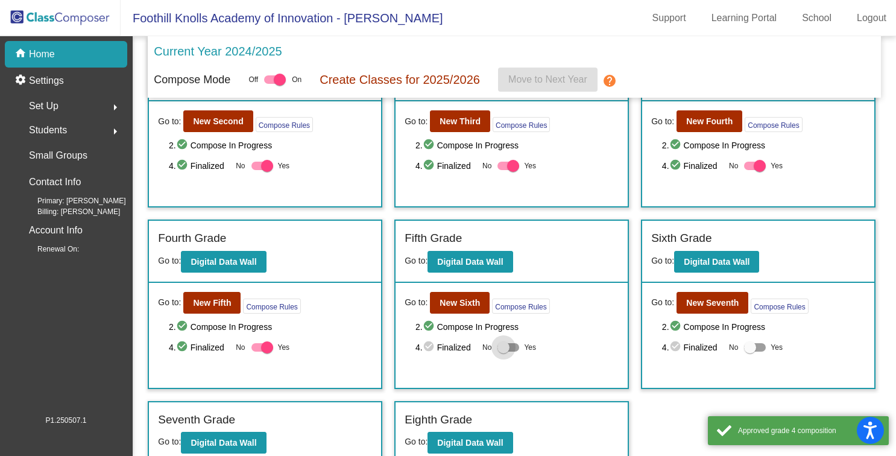
checkbox input "true"
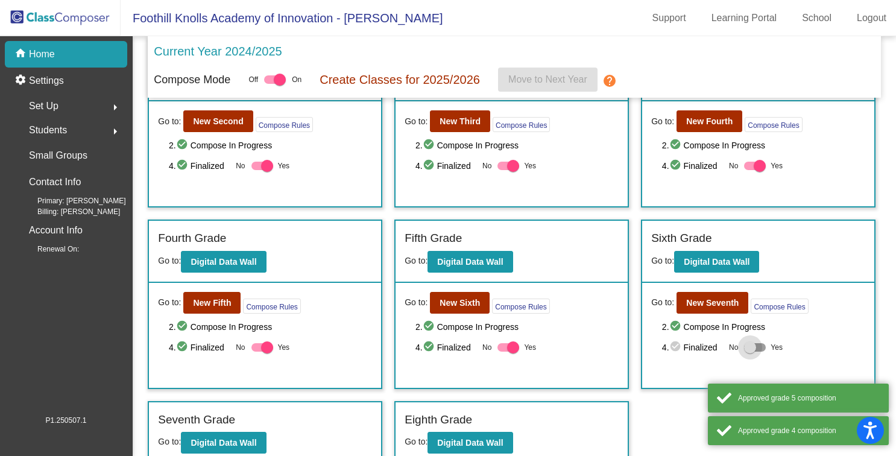
click at [746, 349] on div at bounding box center [750, 347] width 12 height 12
click at [750, 352] on input "Yes" at bounding box center [750, 352] width 1 height 1
checkbox input "true"
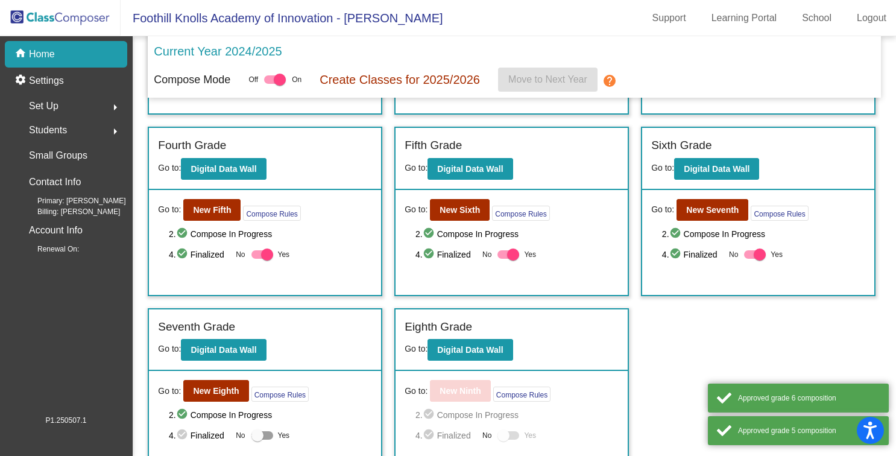
scroll to position [362, 0]
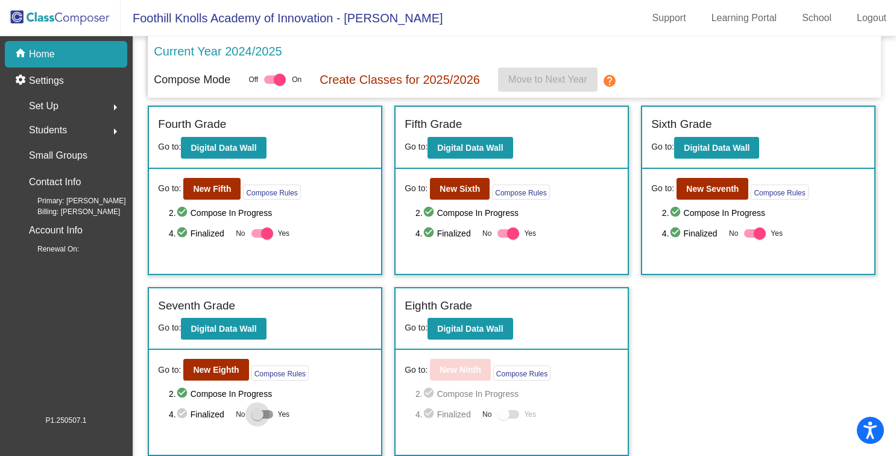
click at [267, 417] on div at bounding box center [263, 414] width 22 height 8
click at [258, 419] on input "Yes" at bounding box center [257, 419] width 1 height 1
checkbox input "true"
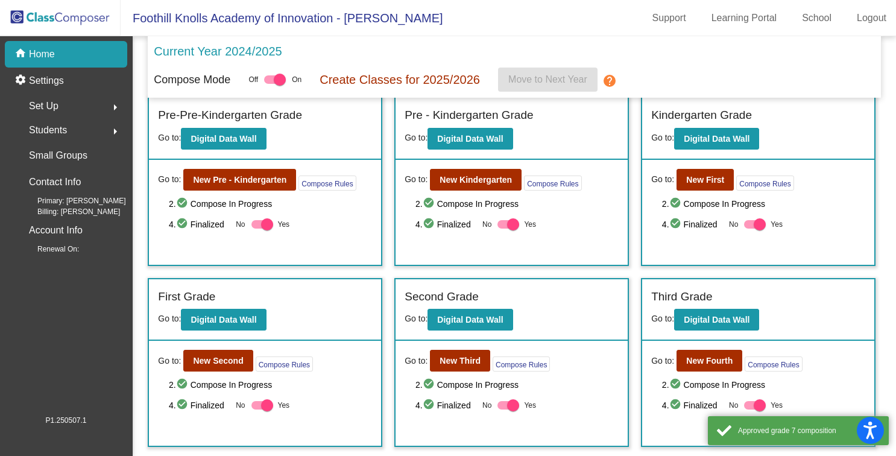
scroll to position [0, 0]
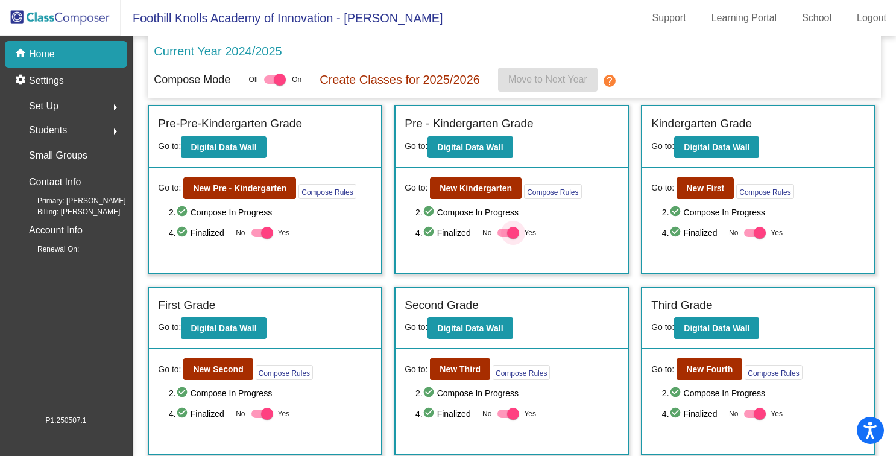
click at [514, 239] on label "Yes" at bounding box center [517, 233] width 39 height 14
click at [504, 238] on input "Yes" at bounding box center [503, 237] width 1 height 1
checkbox input "false"
click at [223, 142] on b "Digital Data Wall" at bounding box center [224, 147] width 66 height 10
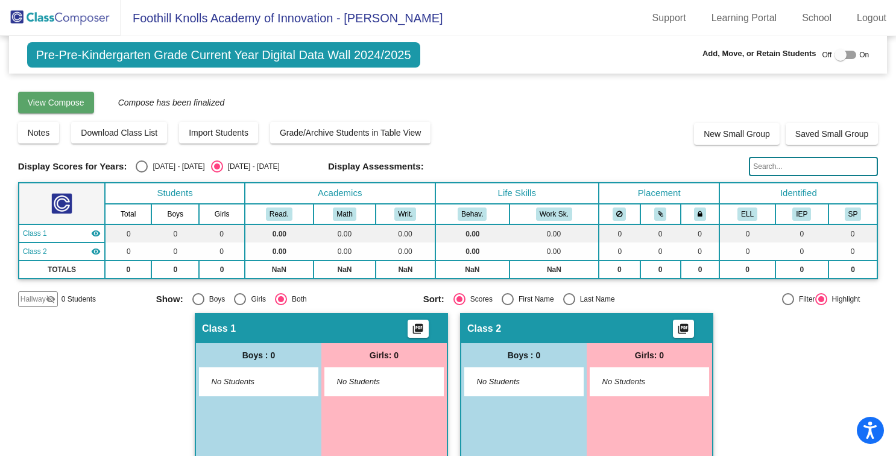
click at [56, 107] on button "View Compose" at bounding box center [56, 103] width 76 height 22
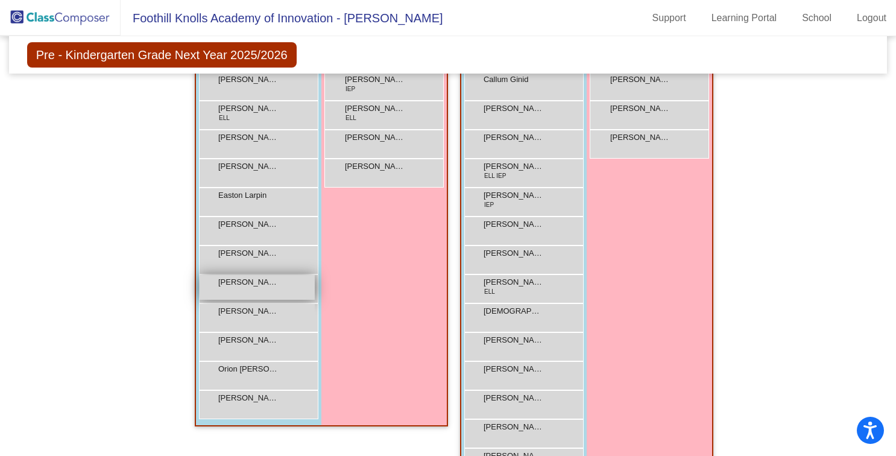
scroll to position [398, 0]
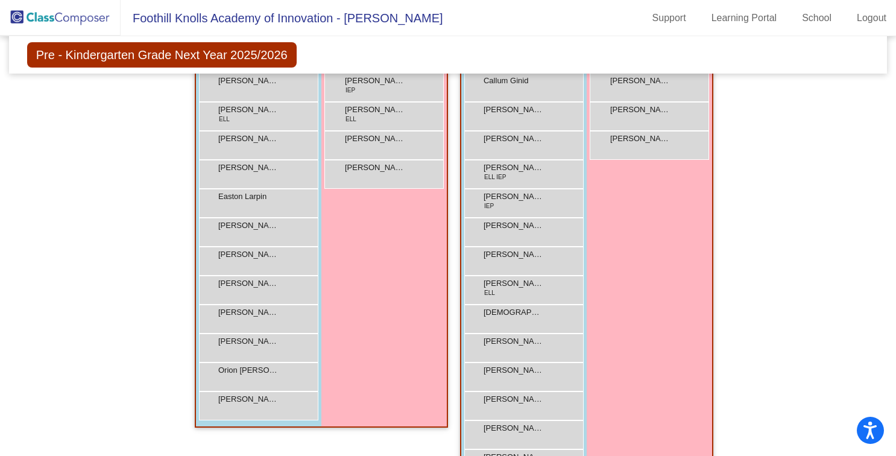
drag, startPoint x: 241, startPoint y: 285, endPoint x: 81, endPoint y: 285, distance: 159.2
click at [81, 285] on div "Hallway - Hallway Class picture_as_pdf Add Student First Name Last Name Student…" at bounding box center [448, 215] width 861 height 566
click at [256, 295] on div "[PERSON_NAME] lock do_not_disturb_alt" at bounding box center [257, 288] width 115 height 25
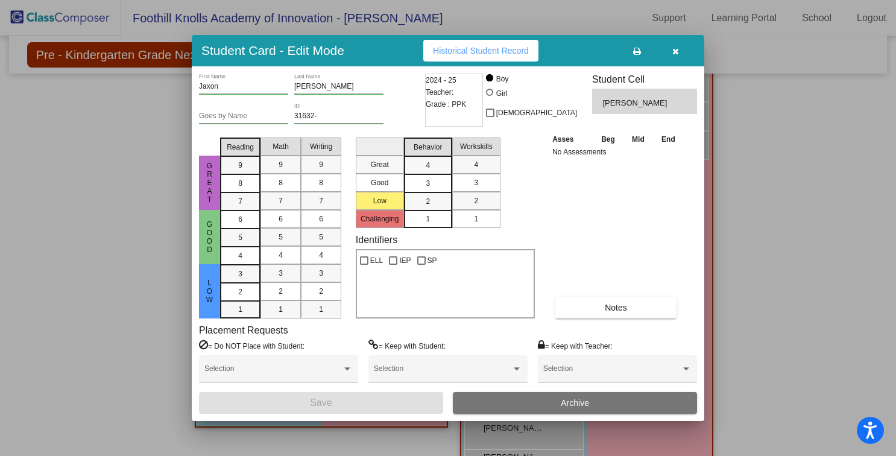
click at [539, 402] on button "Archive" at bounding box center [575, 403] width 244 height 22
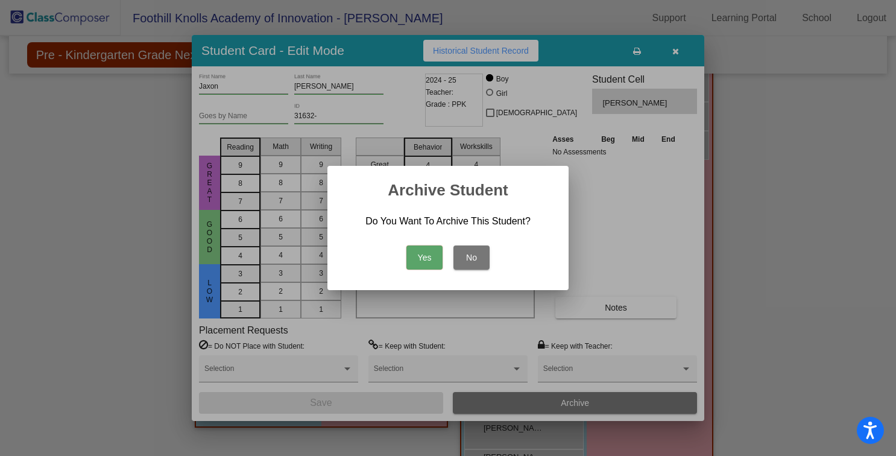
click at [416, 259] on button "Yes" at bounding box center [425, 257] width 36 height 24
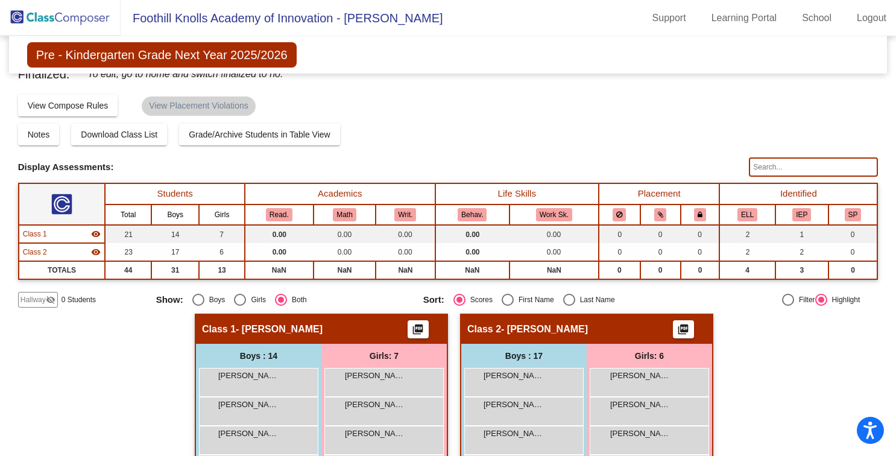
scroll to position [0, 0]
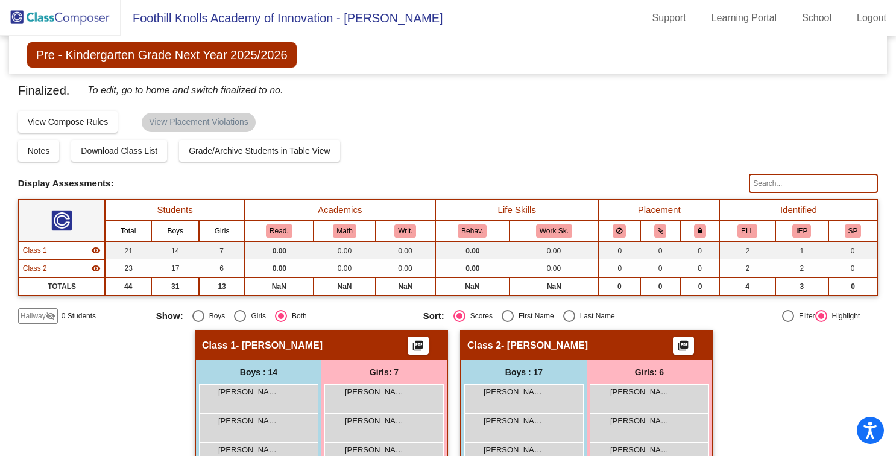
click at [51, 27] on img at bounding box center [60, 18] width 121 height 36
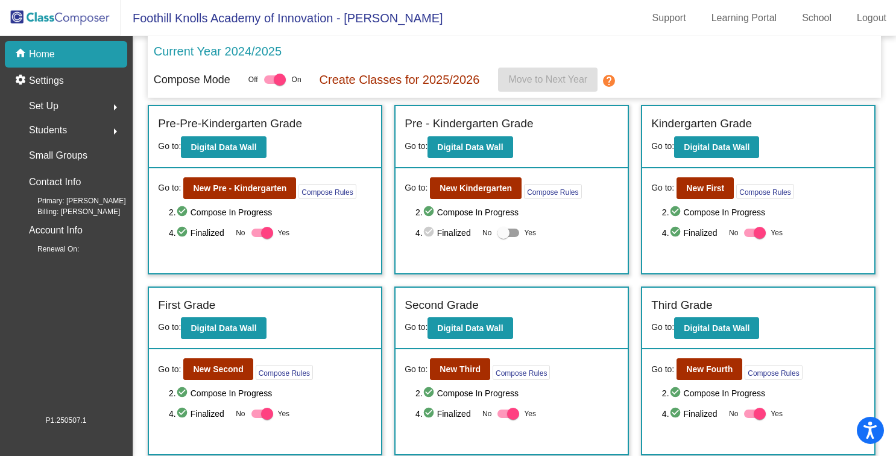
click at [508, 235] on div at bounding box center [509, 233] width 22 height 8
click at [504, 237] on input "Yes" at bounding box center [503, 237] width 1 height 1
checkbox input "true"
click at [391, 83] on p "Create Classes for 2025/2026" at bounding box center [400, 80] width 160 height 18
click at [55, 51] on div "home Home" at bounding box center [66, 54] width 122 height 27
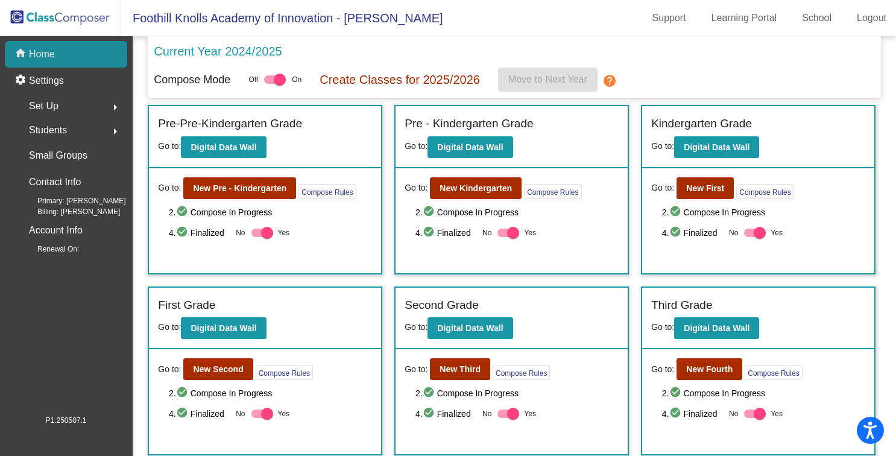
click at [74, 59] on div "home Home" at bounding box center [66, 54] width 122 height 27
click at [209, 51] on p "Current Year 2024/2025" at bounding box center [218, 51] width 128 height 18
click at [201, 24] on span "Foothill Knolls Academy of Innovation - [PERSON_NAME]" at bounding box center [282, 17] width 323 height 19
click at [200, 14] on span "Foothill Knolls Academy of Innovation - [PERSON_NAME]" at bounding box center [282, 17] width 323 height 19
click at [61, 21] on img at bounding box center [60, 18] width 121 height 36
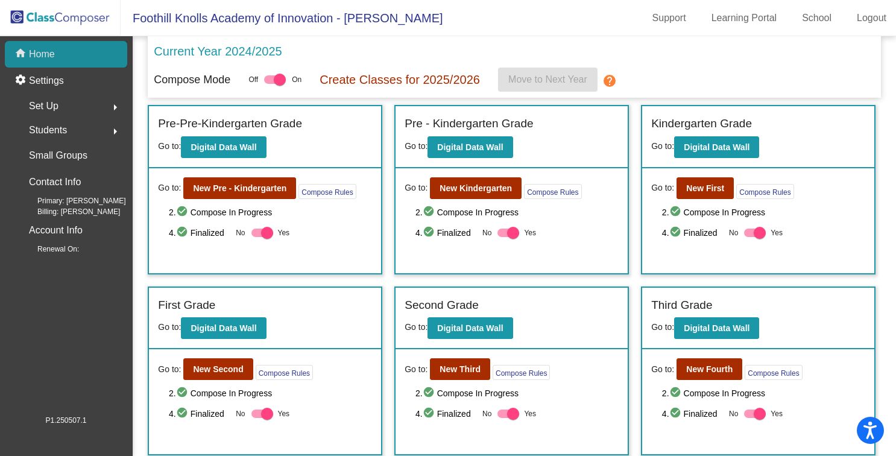
click at [57, 61] on div "home Home" at bounding box center [66, 54] width 122 height 27
click at [613, 82] on mat-icon "help" at bounding box center [610, 81] width 14 height 14
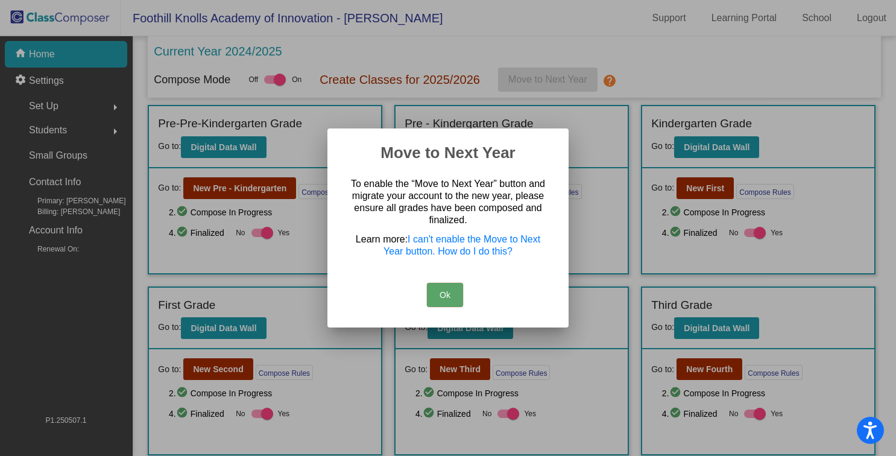
click at [454, 283] on button "Ok" at bounding box center [445, 295] width 36 height 24
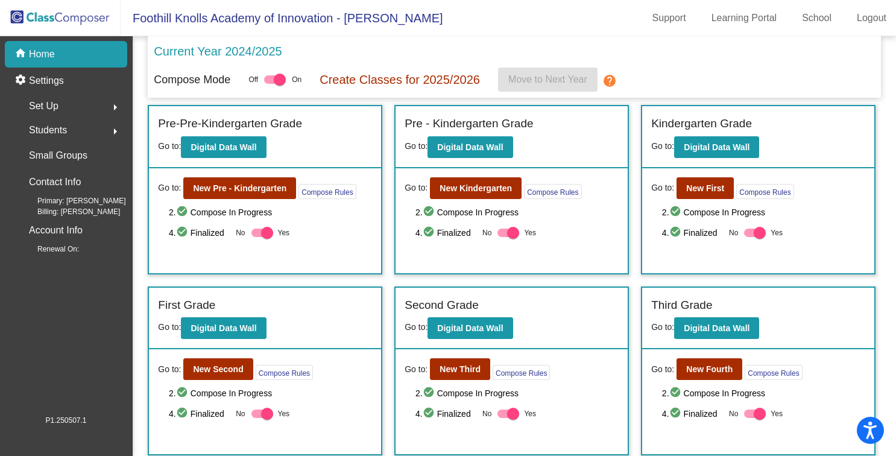
click at [627, 78] on div "Compose Mode Off On Create Classes for 2025/2026 Move to Next Year help" at bounding box center [514, 80] width 721 height 24
click at [185, 53] on p "Current Year 2024/2025" at bounding box center [218, 51] width 128 height 18
click at [21, 54] on mat-icon "home" at bounding box center [21, 54] width 14 height 14
click at [256, 51] on p "Current Year 2024/2025" at bounding box center [218, 51] width 128 height 18
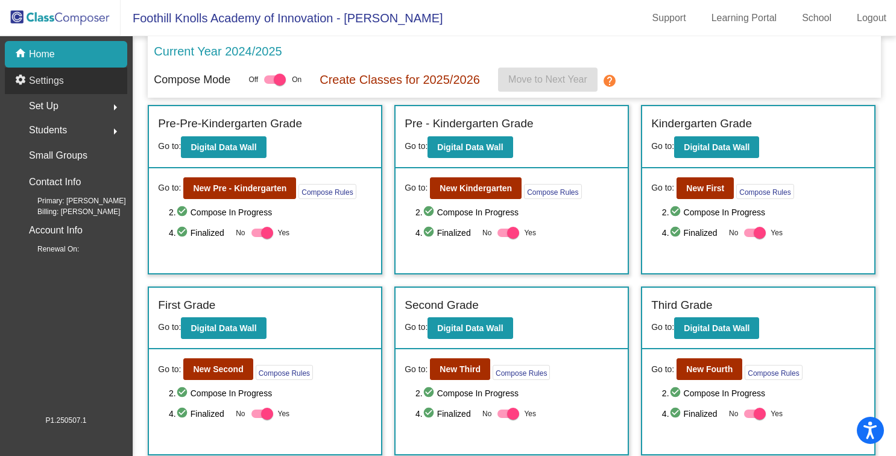
click at [51, 80] on p "Settings" at bounding box center [46, 81] width 35 height 14
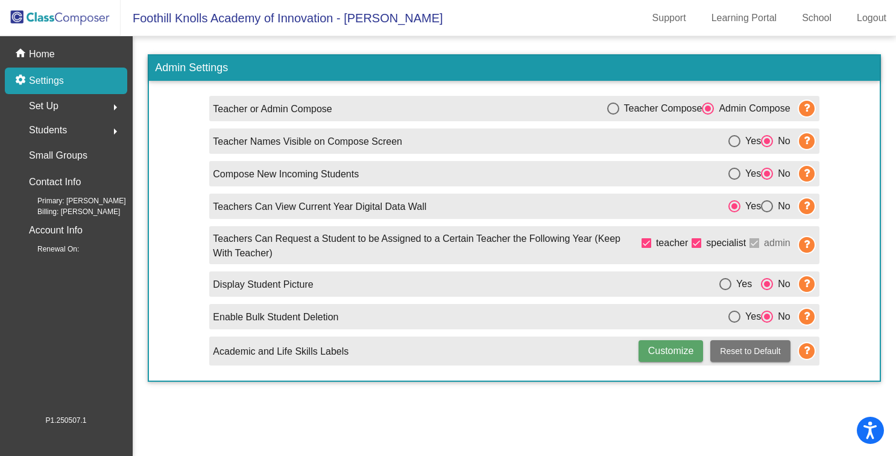
click at [48, 106] on span "Set Up" at bounding box center [44, 106] width 30 height 17
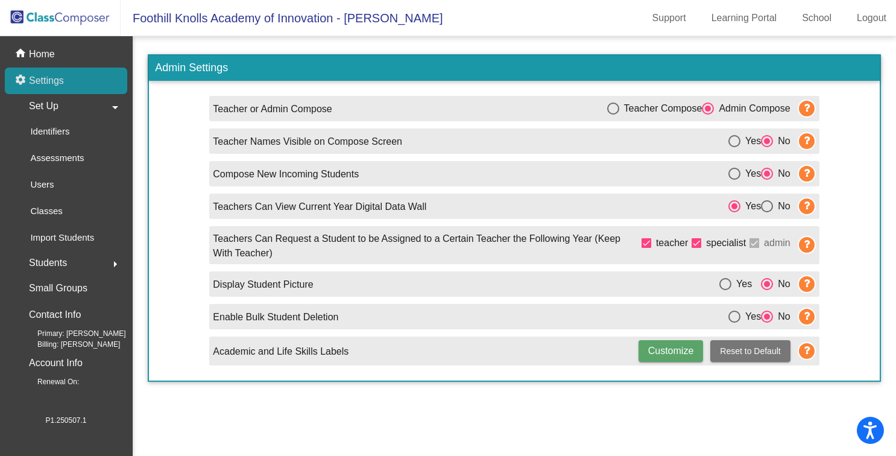
click at [42, 87] on p "Settings" at bounding box center [46, 81] width 35 height 14
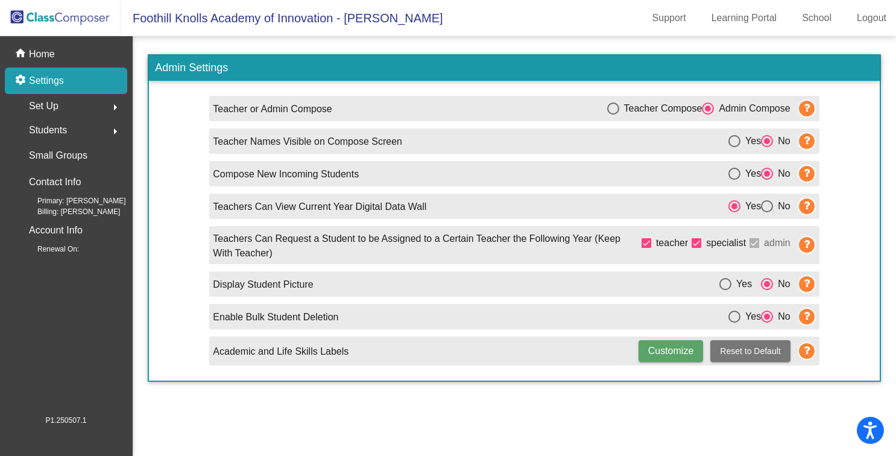
click at [46, 17] on img at bounding box center [60, 18] width 121 height 36
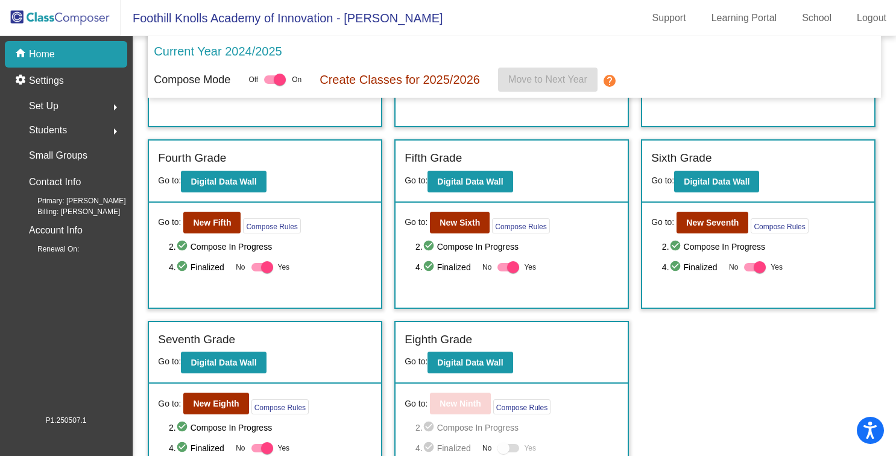
scroll to position [362, 0]
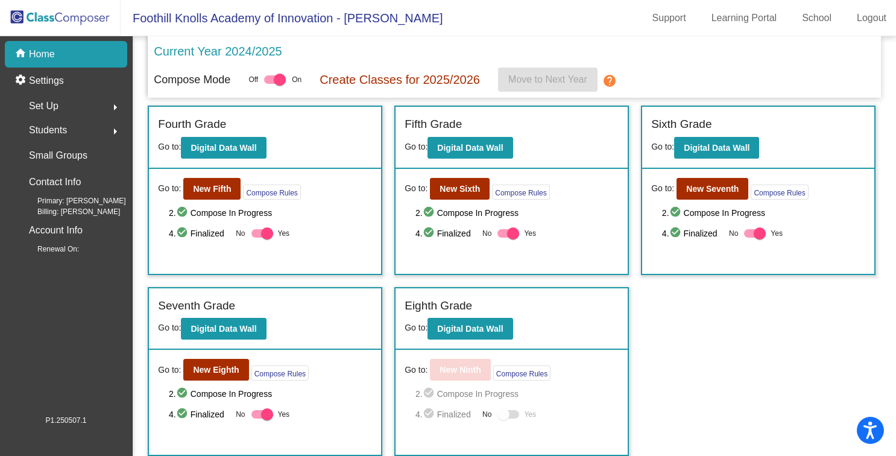
click at [502, 412] on div at bounding box center [504, 414] width 12 height 12
click at [501, 416] on div at bounding box center [504, 414] width 12 height 12
click at [502, 416] on div at bounding box center [504, 414] width 12 height 12
click at [433, 397] on mat-icon "check_circle" at bounding box center [430, 394] width 14 height 14
click at [483, 329] on b "Digital Data Wall" at bounding box center [470, 329] width 66 height 10
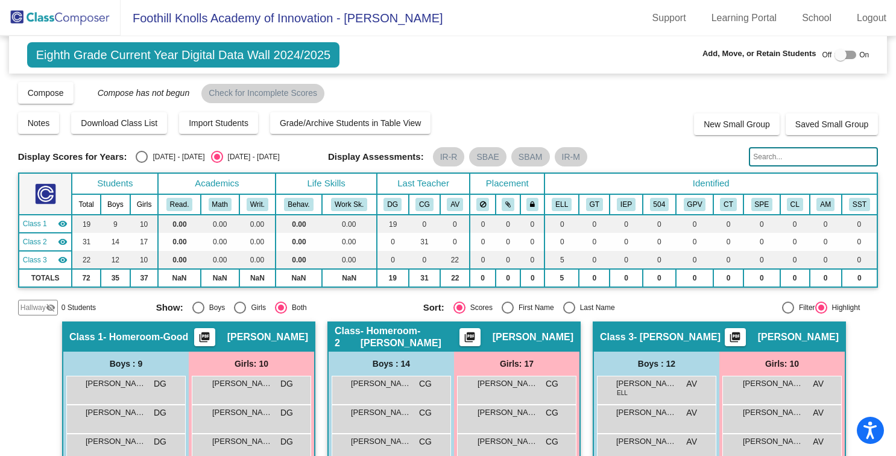
click at [132, 60] on span "Eighth Grade Current Year Digital Data Wall 2024/2025" at bounding box center [183, 54] width 312 height 25
click at [29, 16] on img at bounding box center [60, 18] width 121 height 36
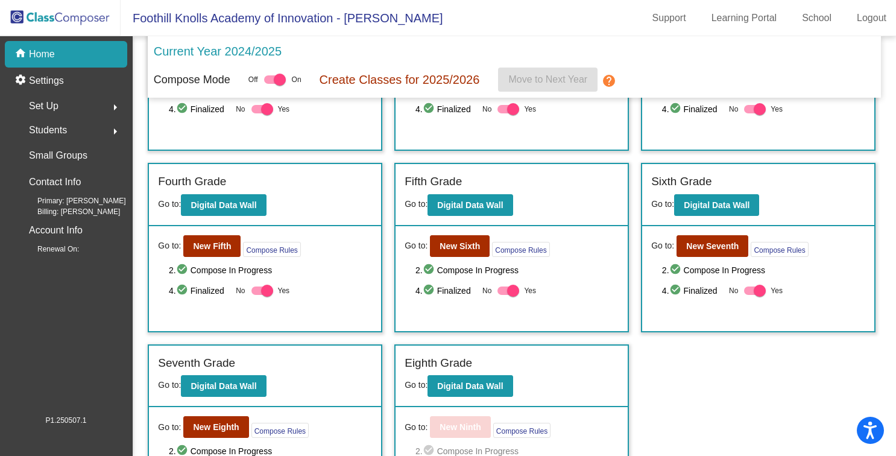
scroll to position [362, 0]
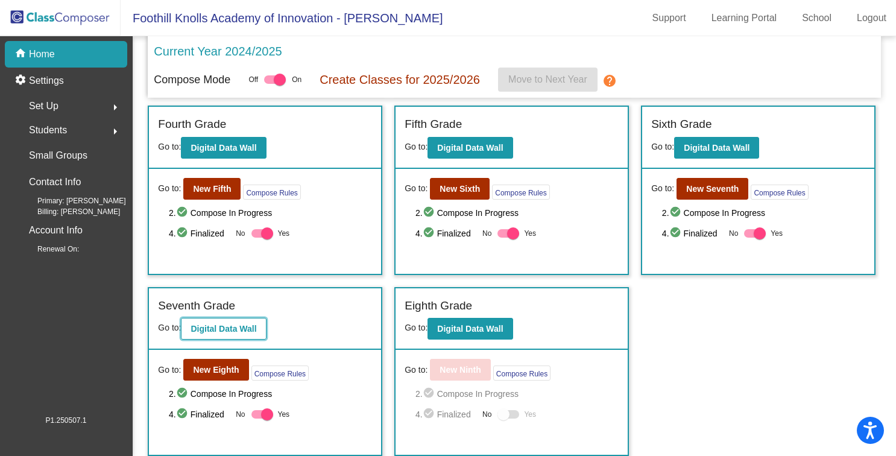
click at [194, 327] on b "Digital Data Wall" at bounding box center [224, 329] width 66 height 10
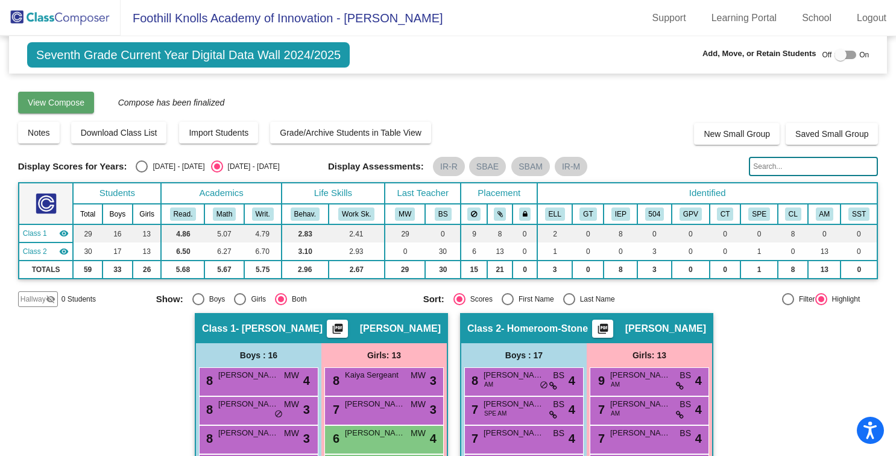
click at [68, 104] on span "View Compose" at bounding box center [56, 103] width 57 height 10
click at [80, 21] on img at bounding box center [60, 18] width 121 height 36
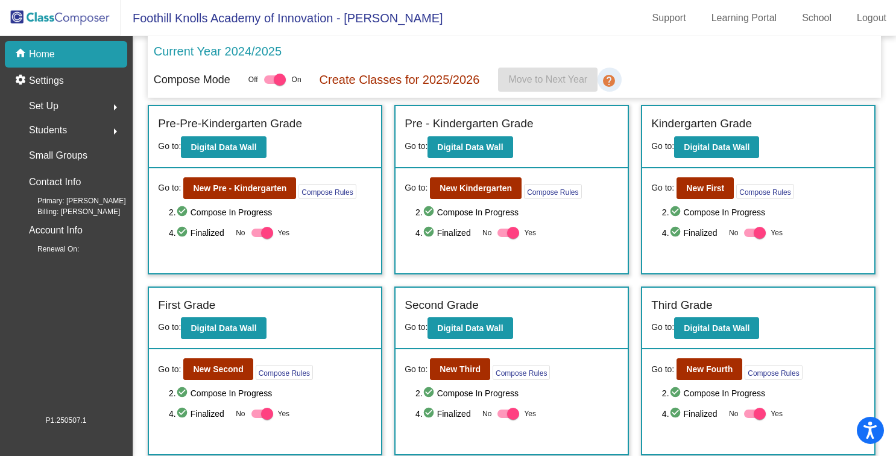
click at [613, 83] on mat-icon "help" at bounding box center [610, 81] width 14 height 14
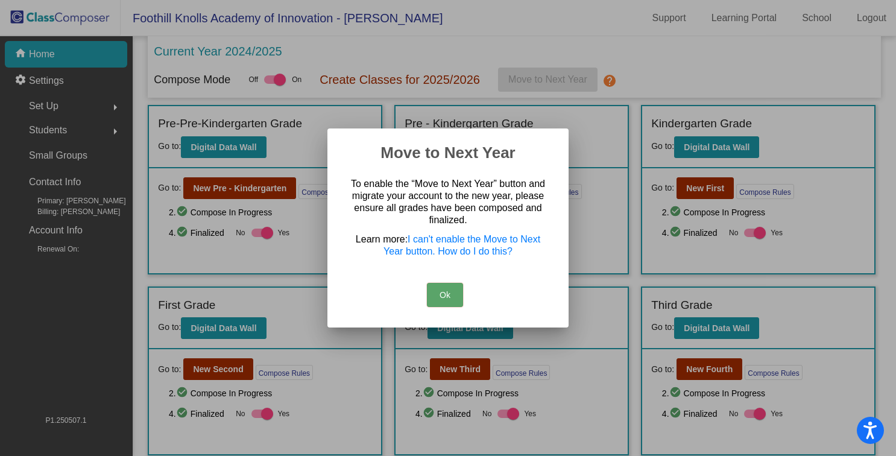
click at [434, 287] on button "Ok" at bounding box center [445, 295] width 36 height 24
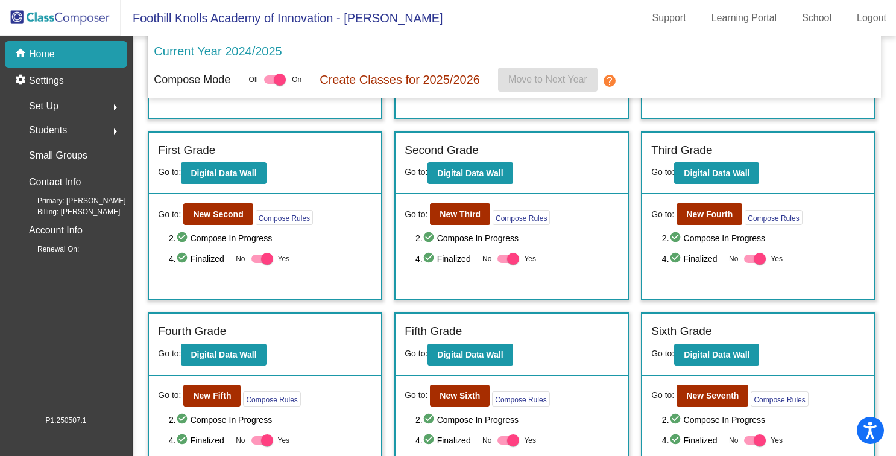
scroll to position [362, 0]
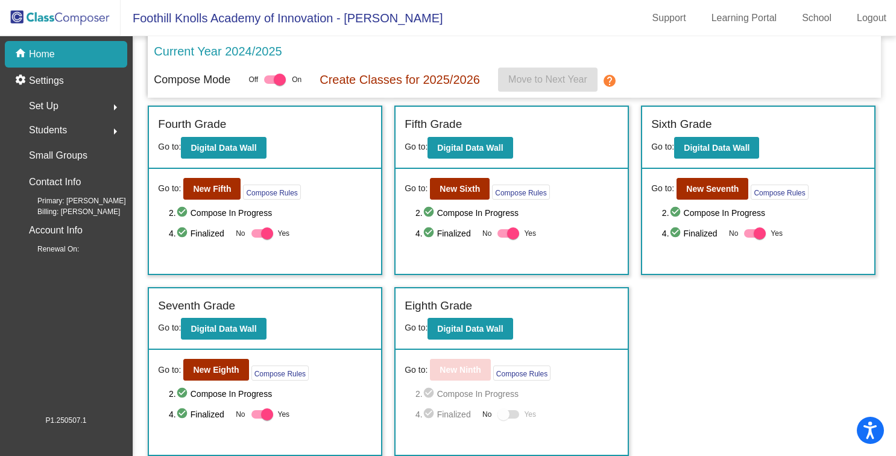
click at [411, 328] on span "Go to:" at bounding box center [416, 328] width 23 height 10
click at [591, 337] on div "Eighth Grade Go to: Digital Data Wall" at bounding box center [512, 319] width 232 height 62
click at [607, 304] on div "Eighth Grade" at bounding box center [512, 307] width 214 height 21
click at [519, 369] on button "Compose Rules" at bounding box center [521, 373] width 57 height 15
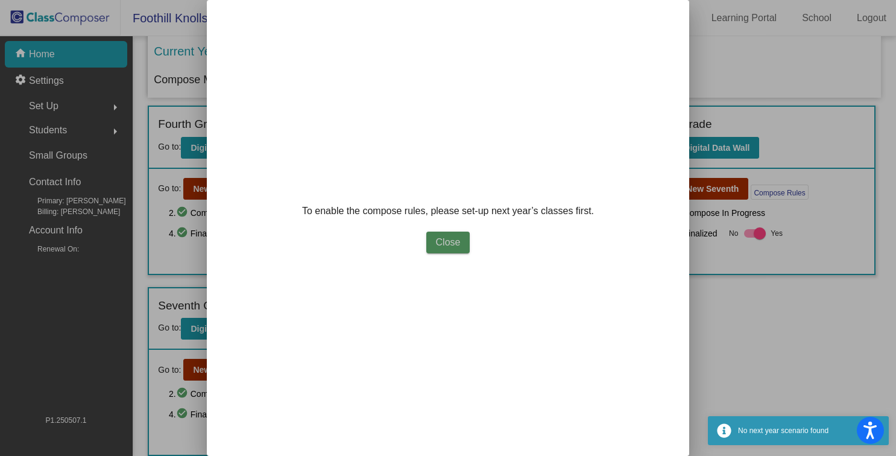
click at [449, 244] on span "Close" at bounding box center [448, 242] width 25 height 10
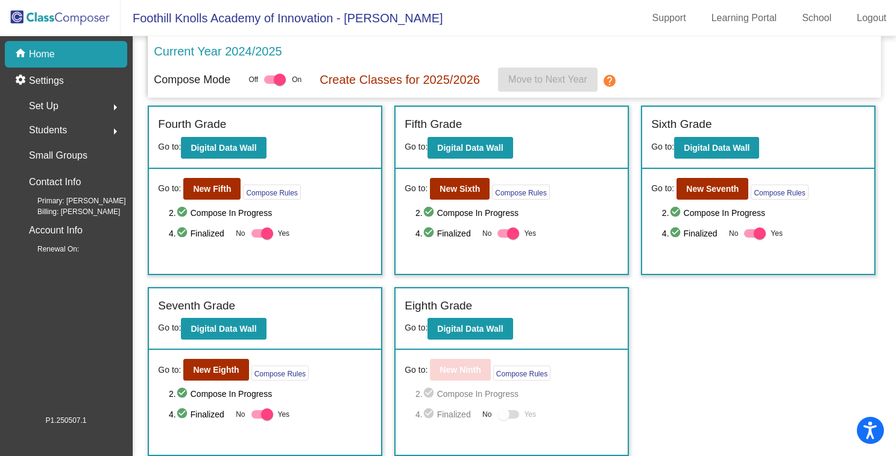
click at [63, 109] on div "Set Up arrow_right" at bounding box center [69, 106] width 115 height 24
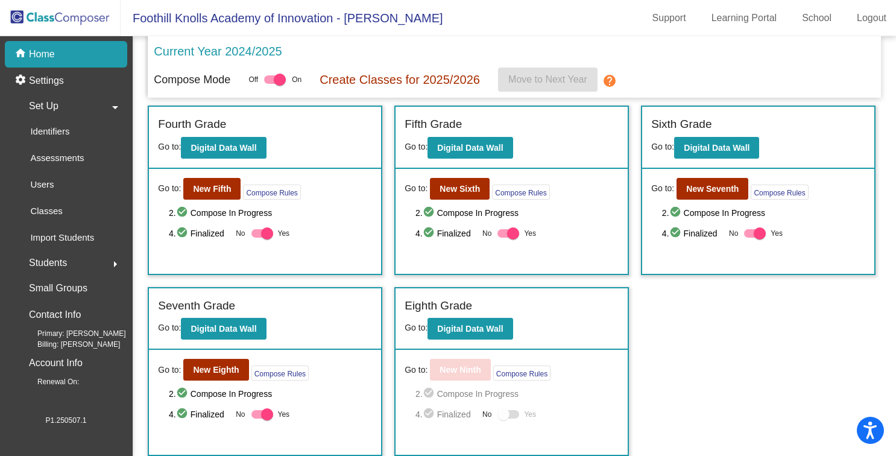
scroll to position [0, 0]
click at [60, 210] on p "Classes" at bounding box center [46, 211] width 32 height 14
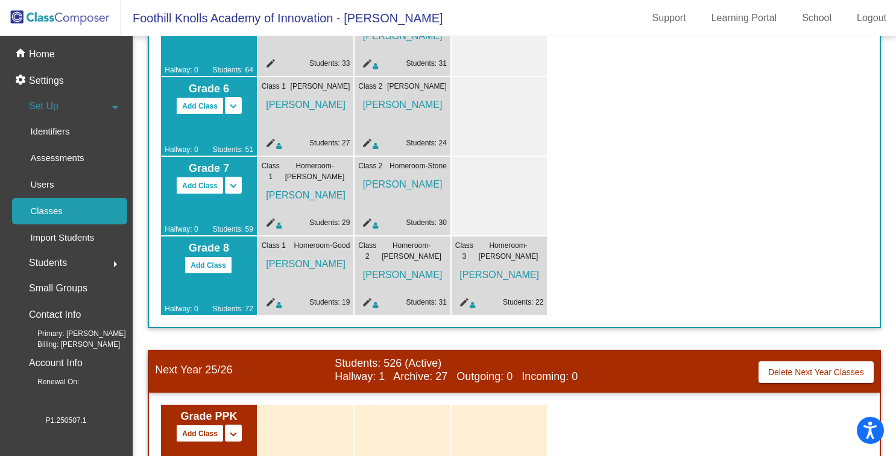
scroll to position [695, 0]
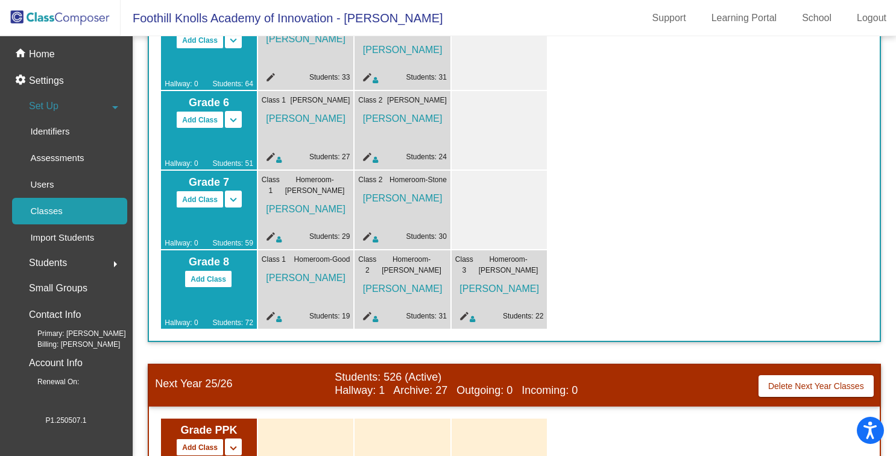
click at [461, 317] on mat-icon "edit" at bounding box center [462, 318] width 14 height 14
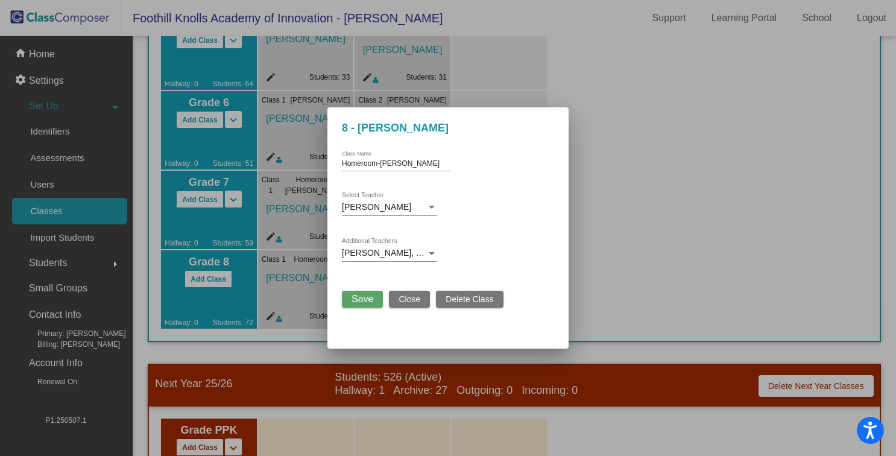
click at [683, 97] on div at bounding box center [448, 228] width 896 height 456
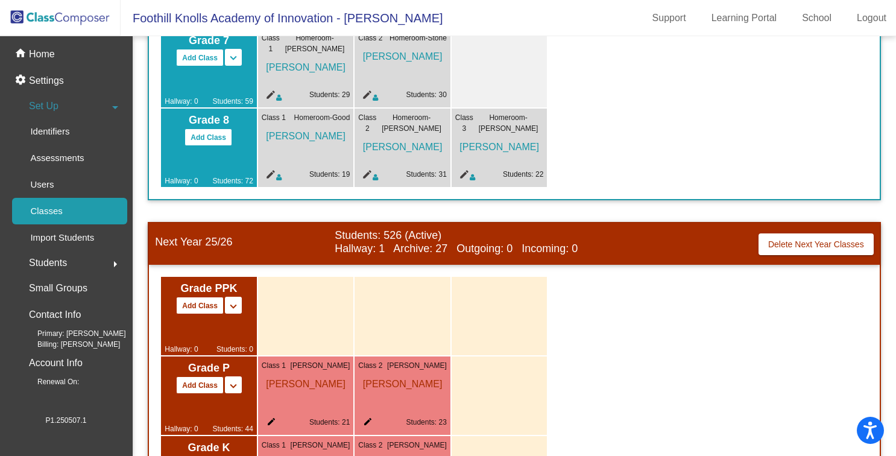
scroll to position [818, 0]
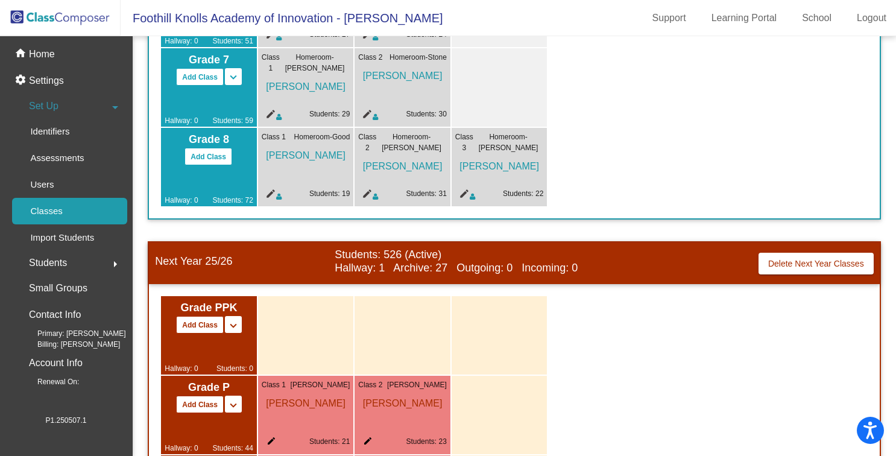
click at [463, 192] on mat-icon "edit" at bounding box center [462, 195] width 14 height 14
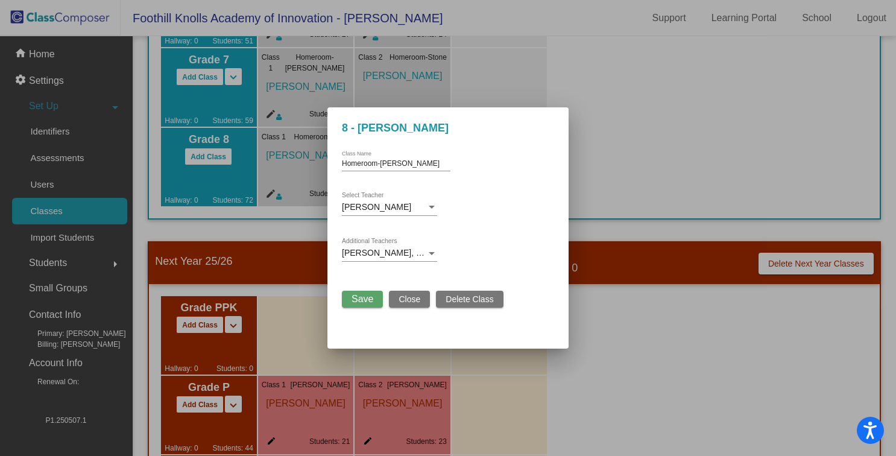
click at [452, 296] on span "Delete Class" at bounding box center [470, 299] width 48 height 10
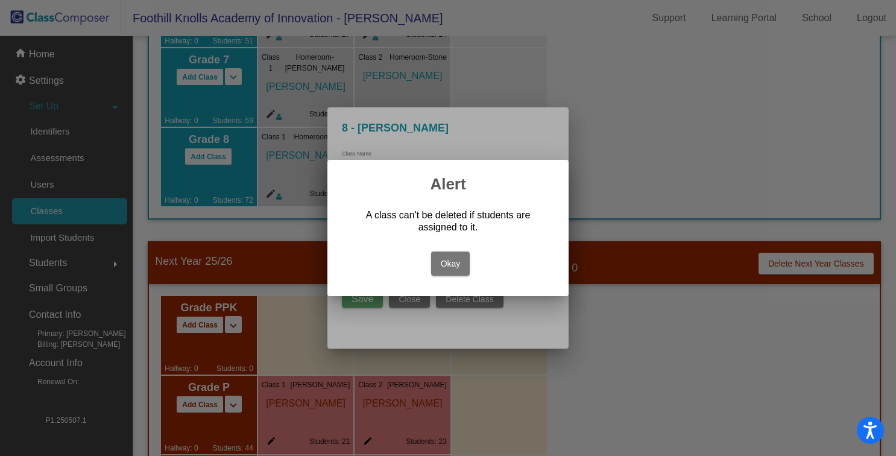
click at [442, 255] on button "Okay" at bounding box center [450, 264] width 39 height 24
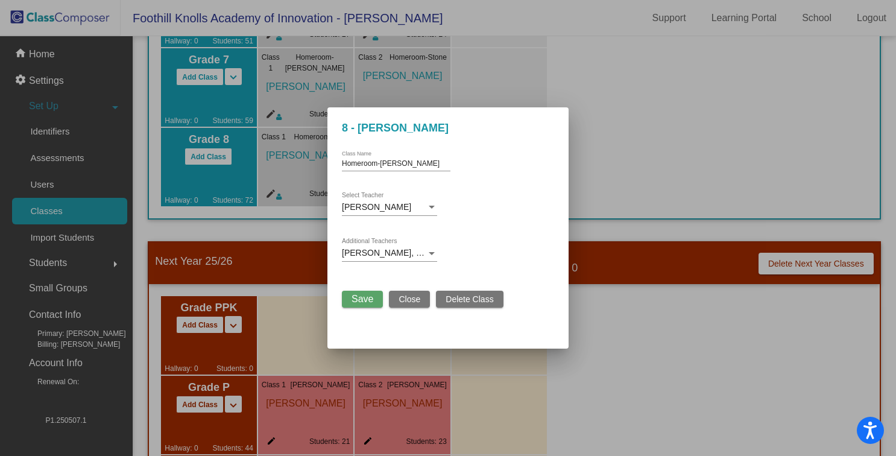
click at [691, 36] on div at bounding box center [448, 228] width 896 height 456
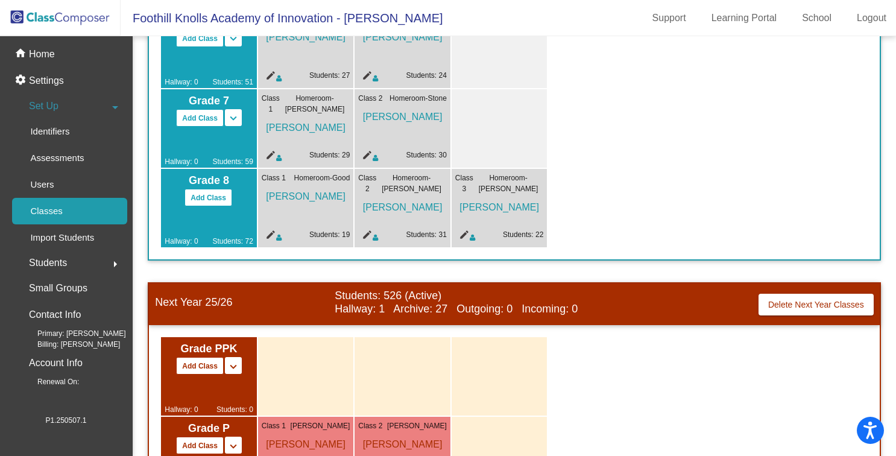
scroll to position [765, 0]
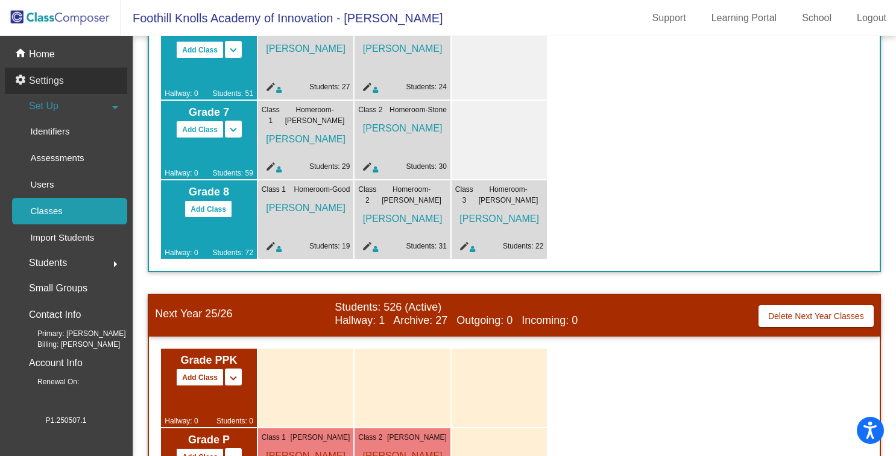
click at [52, 76] on p "Settings" at bounding box center [46, 81] width 35 height 14
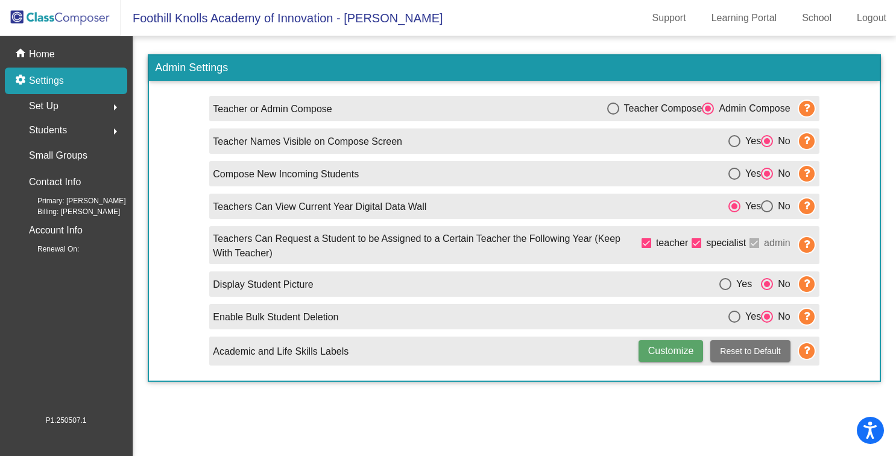
click at [48, 10] on img at bounding box center [60, 18] width 121 height 36
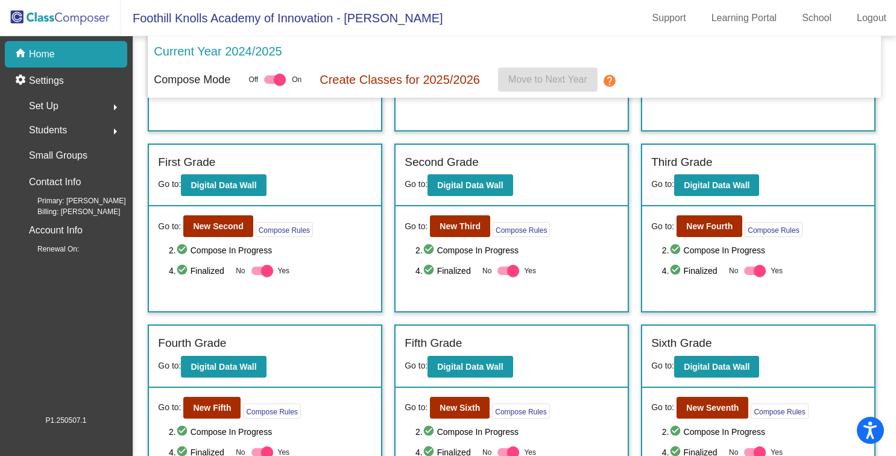
scroll to position [362, 0]
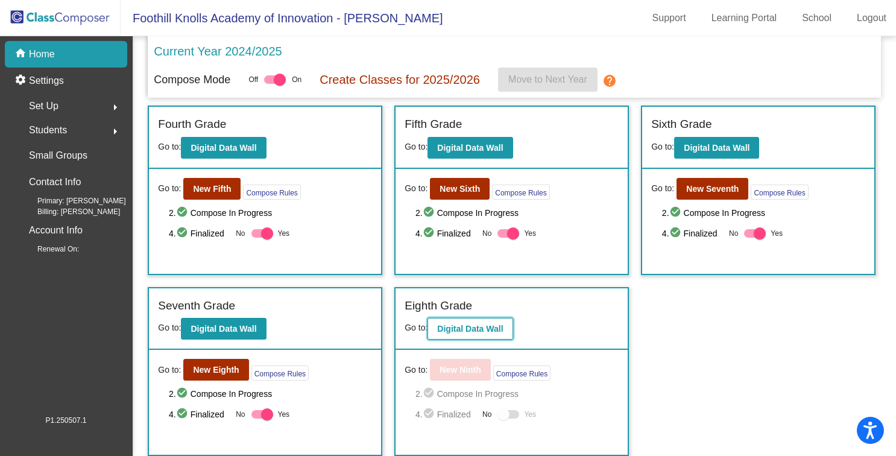
click at [442, 332] on b "Digital Data Wall" at bounding box center [470, 329] width 66 height 10
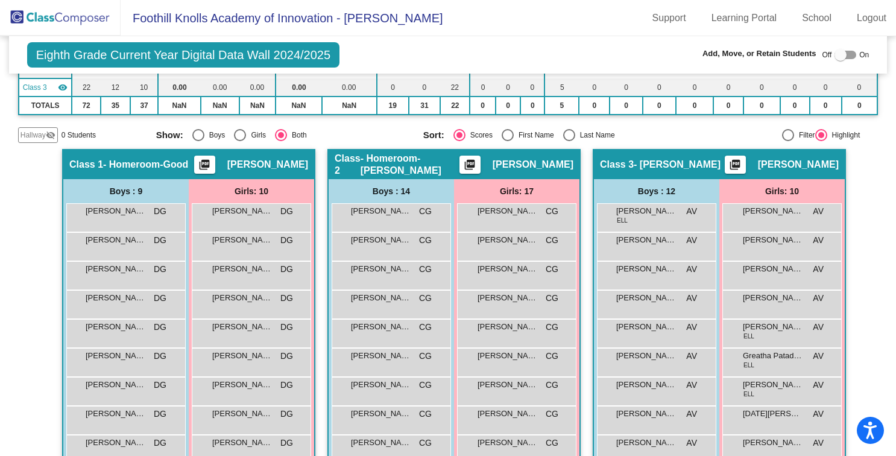
scroll to position [174, 0]
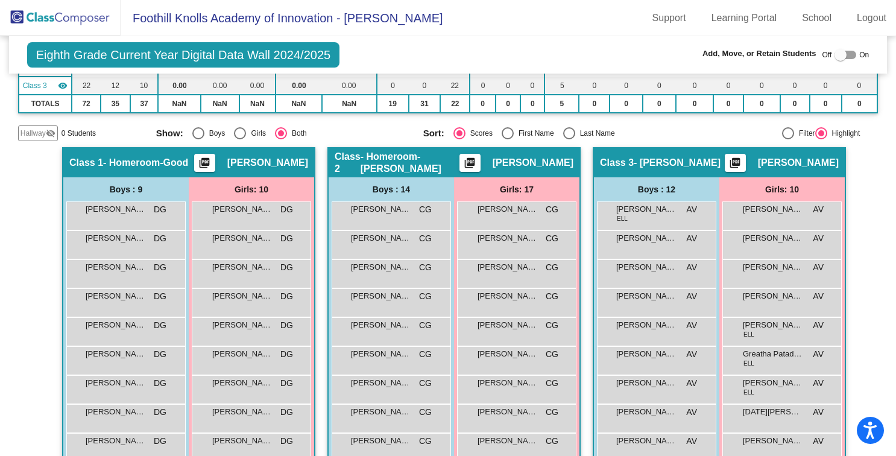
click at [33, 24] on img at bounding box center [60, 18] width 121 height 36
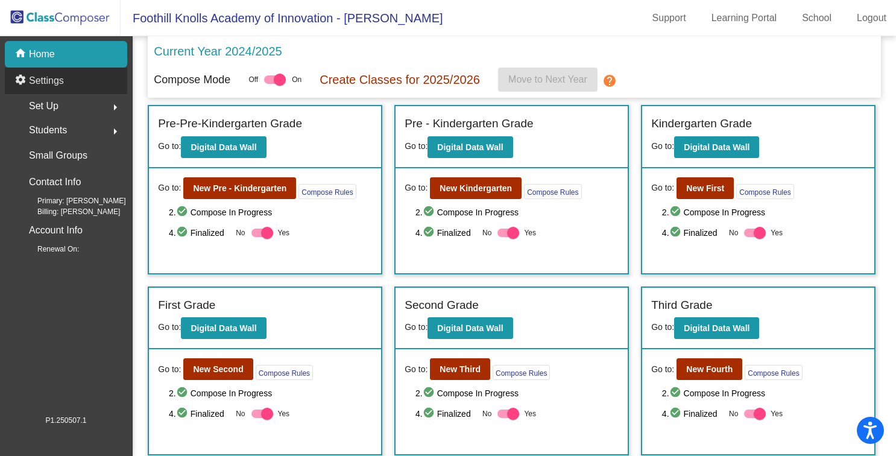
click at [59, 77] on p "Settings" at bounding box center [46, 81] width 35 height 14
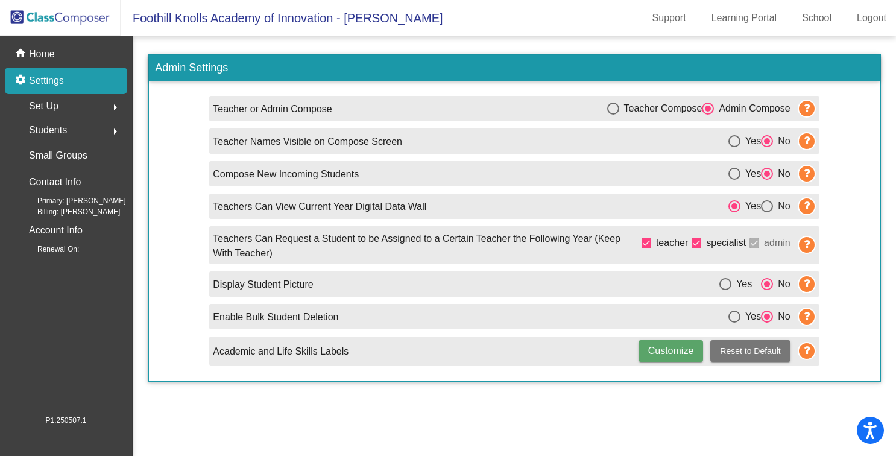
click at [66, 127] on span "Students" at bounding box center [48, 130] width 38 height 17
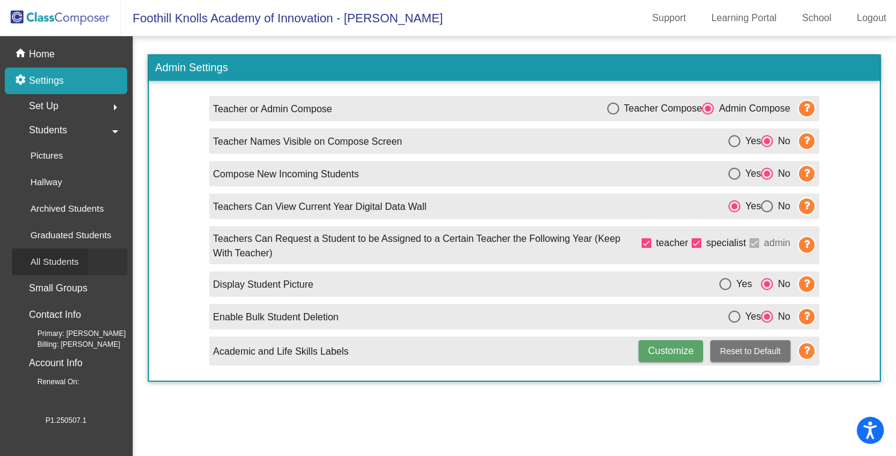
click at [43, 261] on p "All Students" at bounding box center [54, 262] width 48 height 14
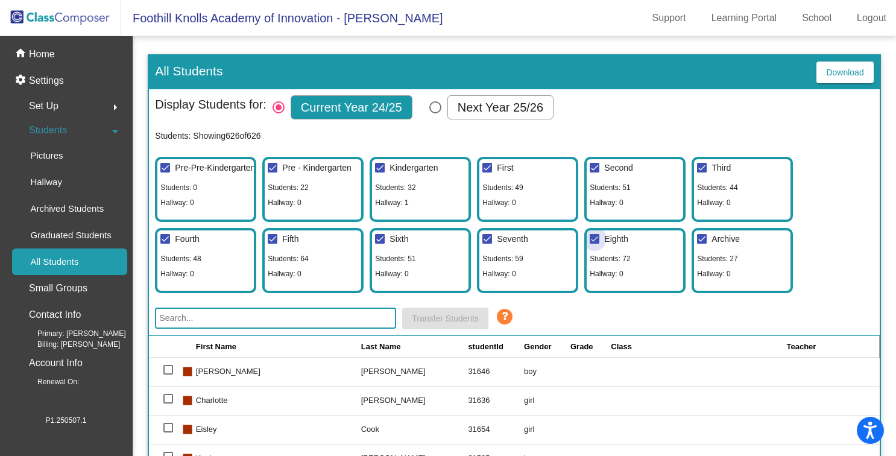
click at [597, 241] on div at bounding box center [595, 239] width 10 height 10
click at [595, 244] on input "Eighth" at bounding box center [594, 244] width 1 height 1
click at [597, 241] on div at bounding box center [595, 239] width 10 height 10
click at [595, 244] on input "Eighth" at bounding box center [594, 244] width 1 height 1
click at [597, 241] on div at bounding box center [595, 239] width 10 height 10
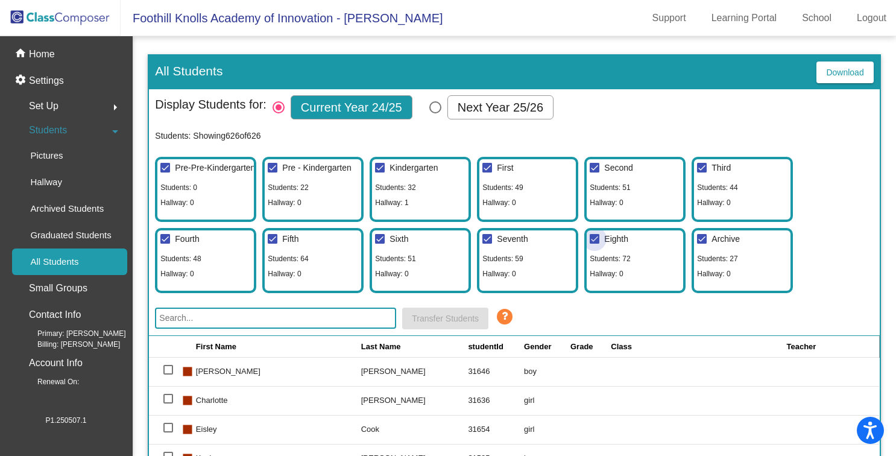
click at [595, 244] on input "Eighth" at bounding box center [594, 244] width 1 height 1
checkbox input "false"
click at [54, 125] on span "Students" at bounding box center [48, 130] width 38 height 17
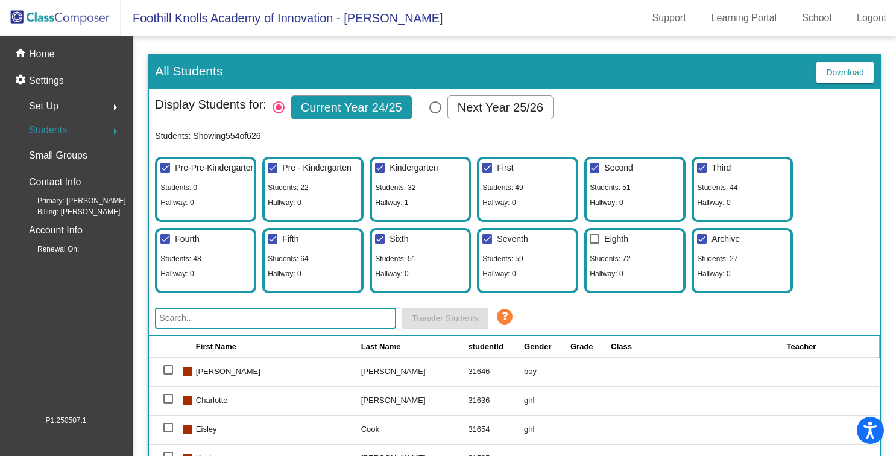
click at [47, 100] on span "Set Up" at bounding box center [44, 106] width 30 height 17
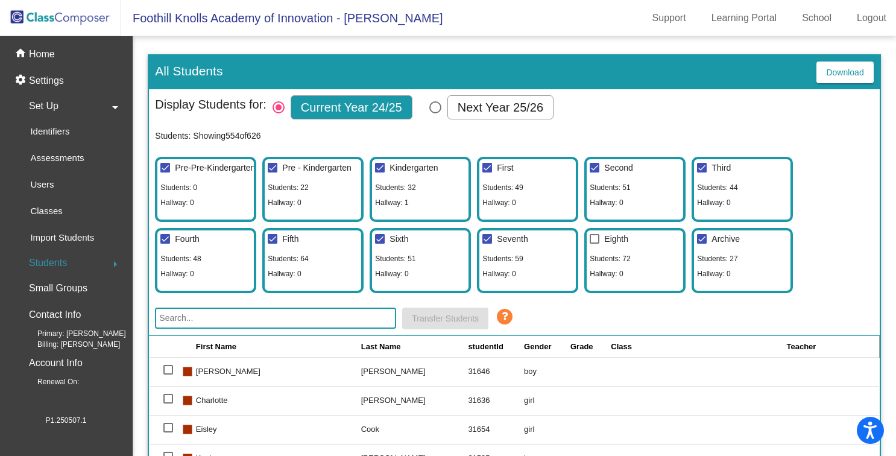
click at [40, 13] on img at bounding box center [60, 18] width 121 height 36
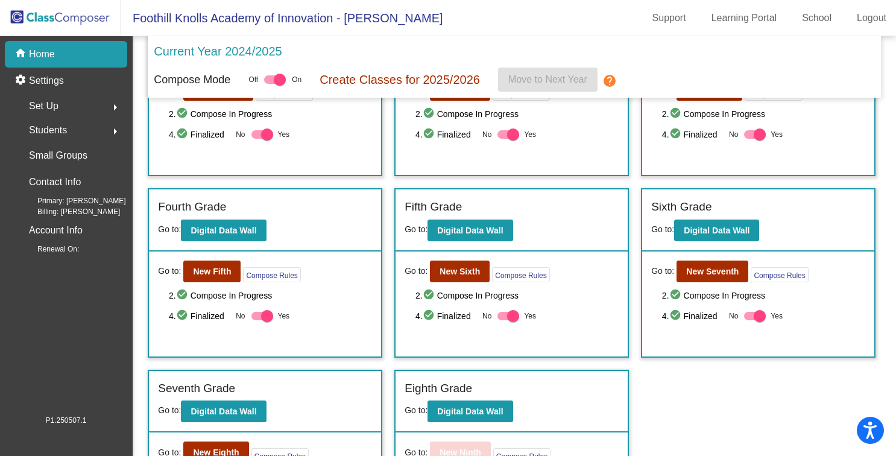
scroll to position [362, 0]
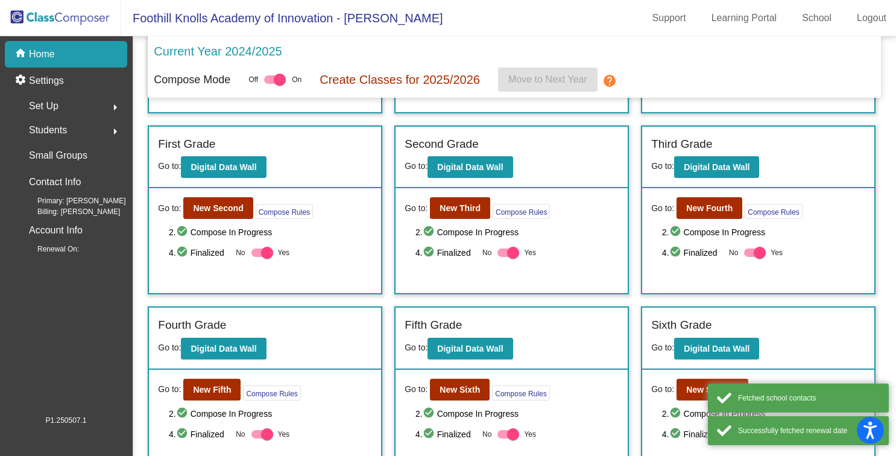
scroll to position [362, 0]
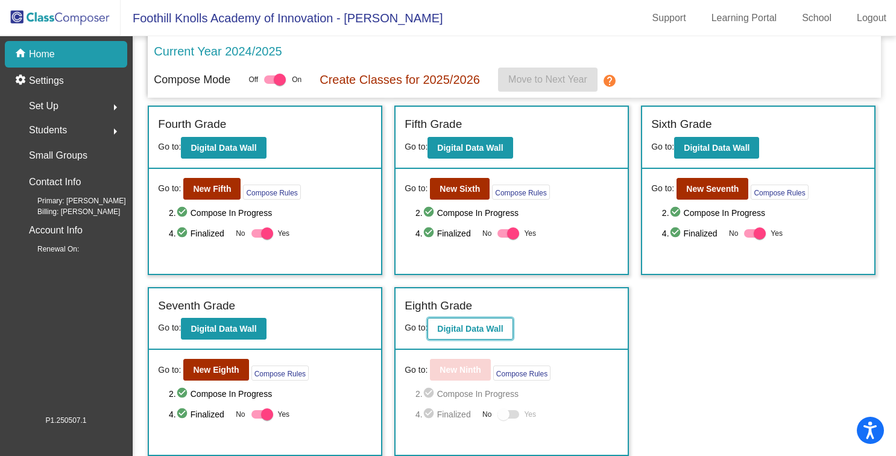
click at [496, 327] on b "Digital Data Wall" at bounding box center [470, 329] width 66 height 10
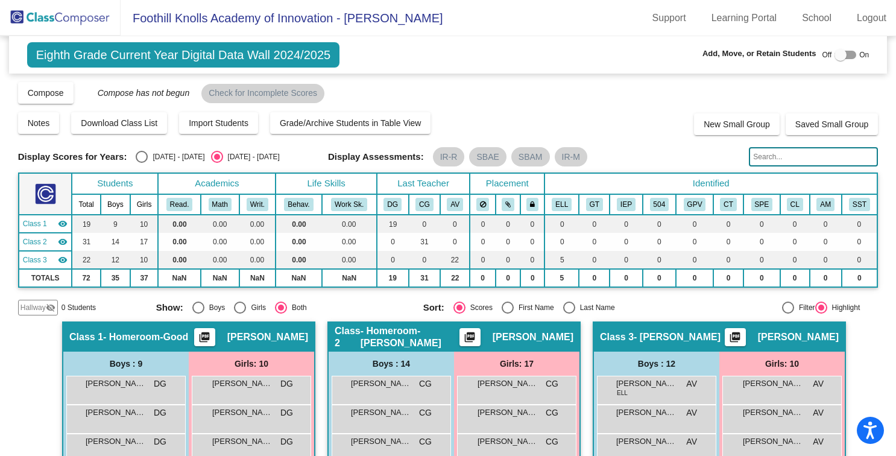
click at [46, 25] on img at bounding box center [60, 18] width 121 height 36
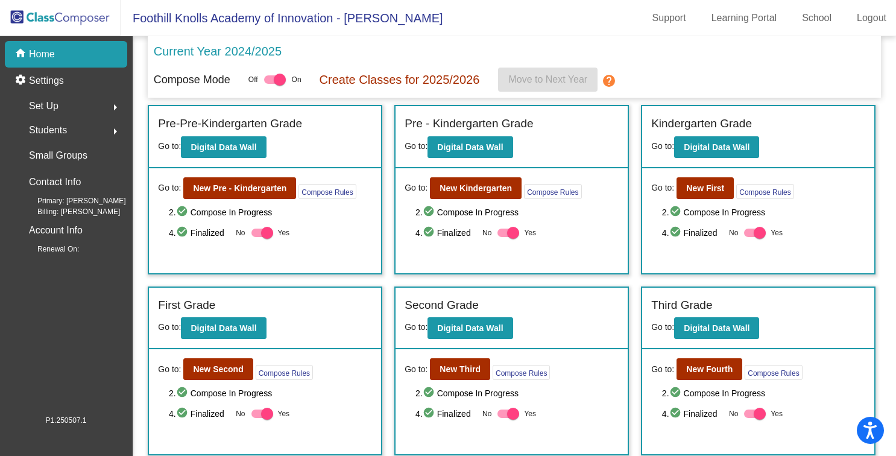
click at [53, 128] on span "Students" at bounding box center [48, 130] width 38 height 17
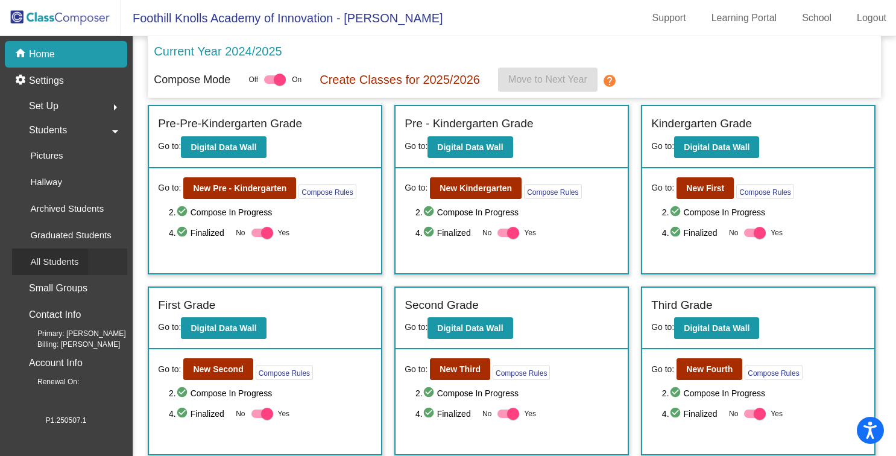
click at [52, 257] on p "All Students" at bounding box center [54, 262] width 48 height 14
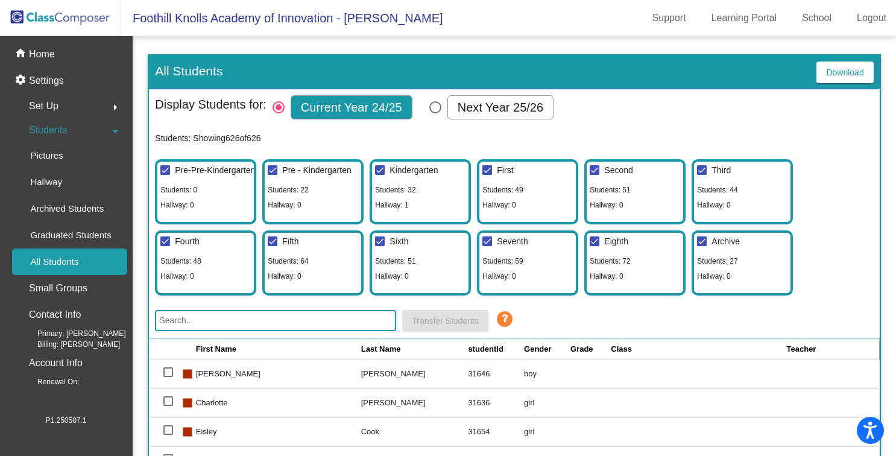
click at [596, 243] on div at bounding box center [595, 241] width 10 height 10
click at [595, 246] on input "Eighth" at bounding box center [594, 246] width 1 height 1
checkbox input "false"
click at [85, 232] on p "Graduated Students" at bounding box center [70, 235] width 81 height 14
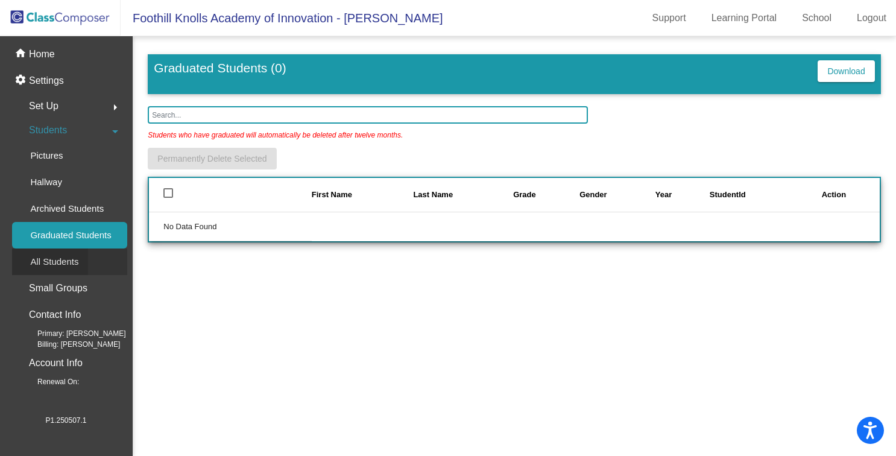
click at [74, 258] on p "All Students" at bounding box center [54, 262] width 48 height 14
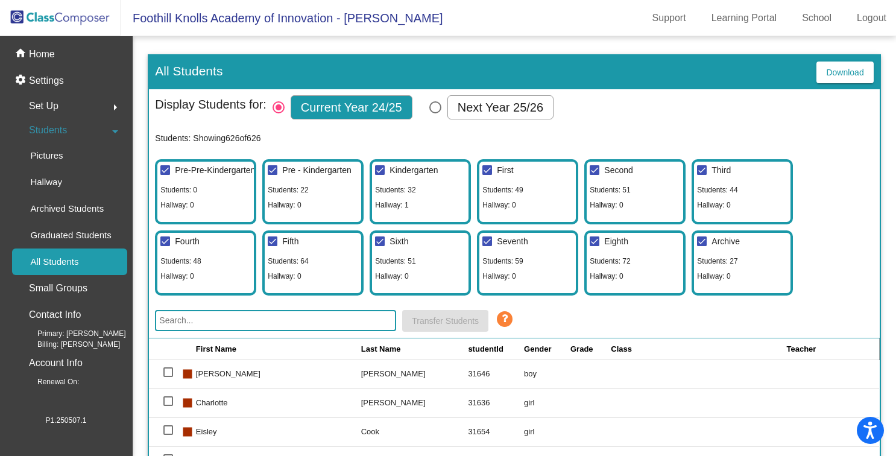
click at [86, 121] on div "Students arrow_drop_down" at bounding box center [69, 130] width 115 height 24
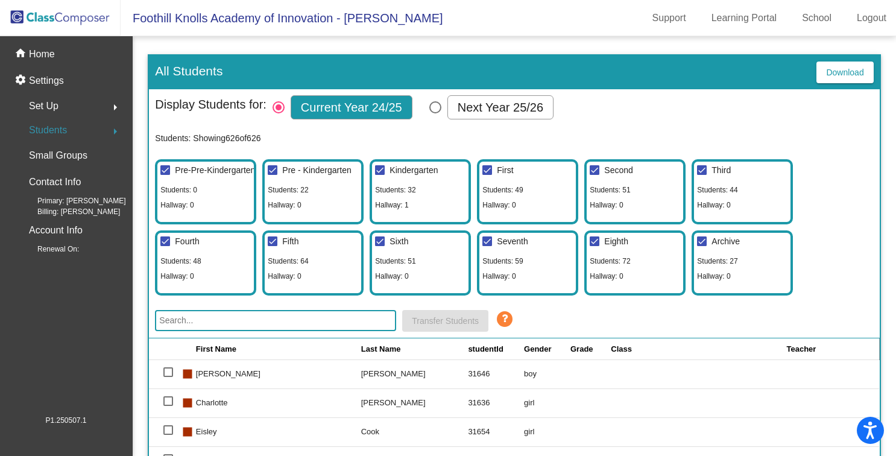
click at [84, 127] on div "Students arrow_right" at bounding box center [69, 130] width 115 height 24
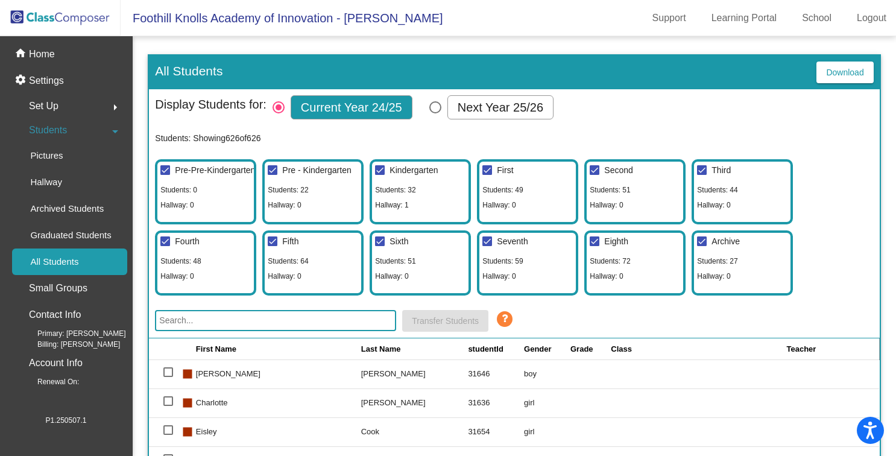
click at [90, 109] on div "Set Up arrow_right" at bounding box center [69, 106] width 115 height 24
